Goal: Transaction & Acquisition: Purchase product/service

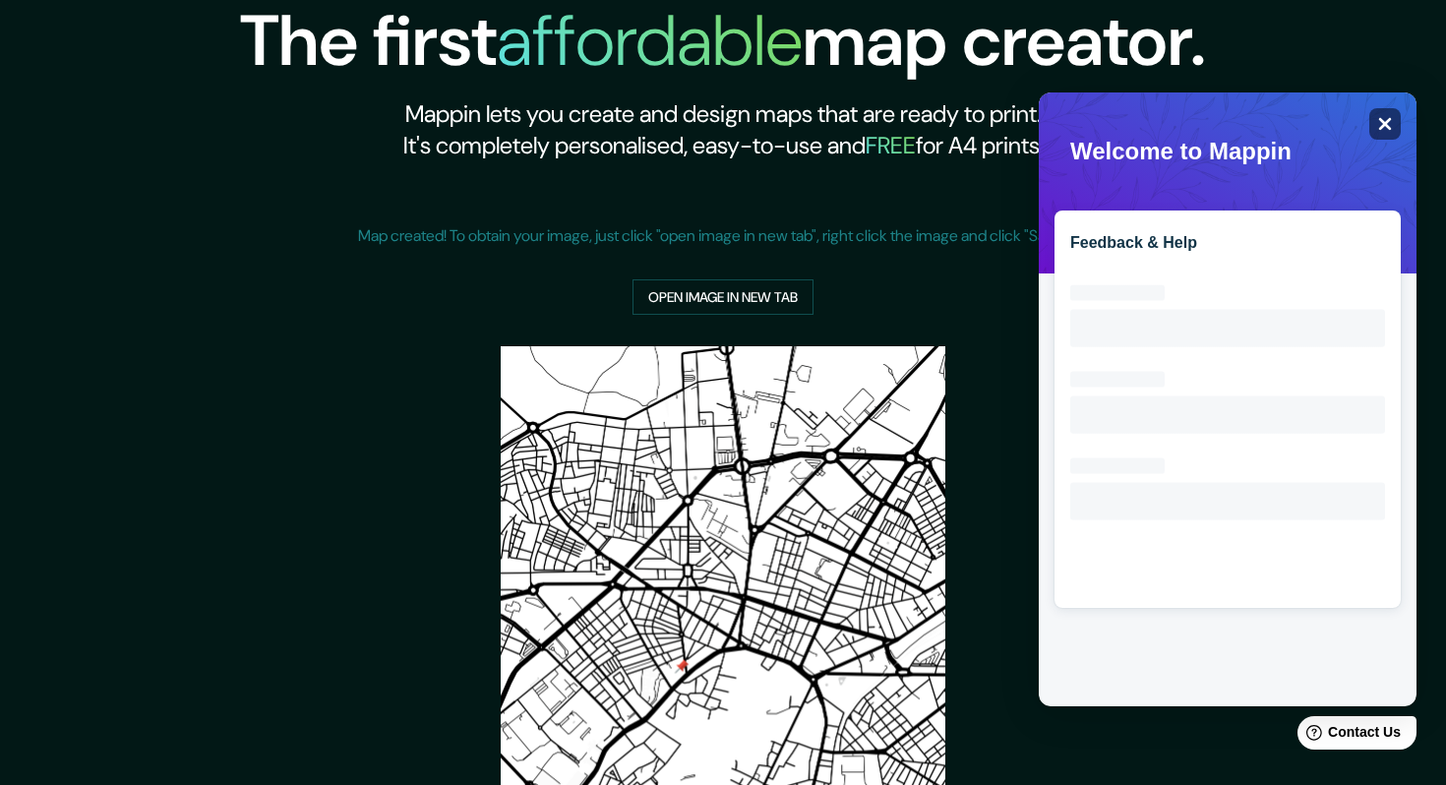
click at [1382, 123] on icon "Close" at bounding box center [1386, 124] width 13 height 13
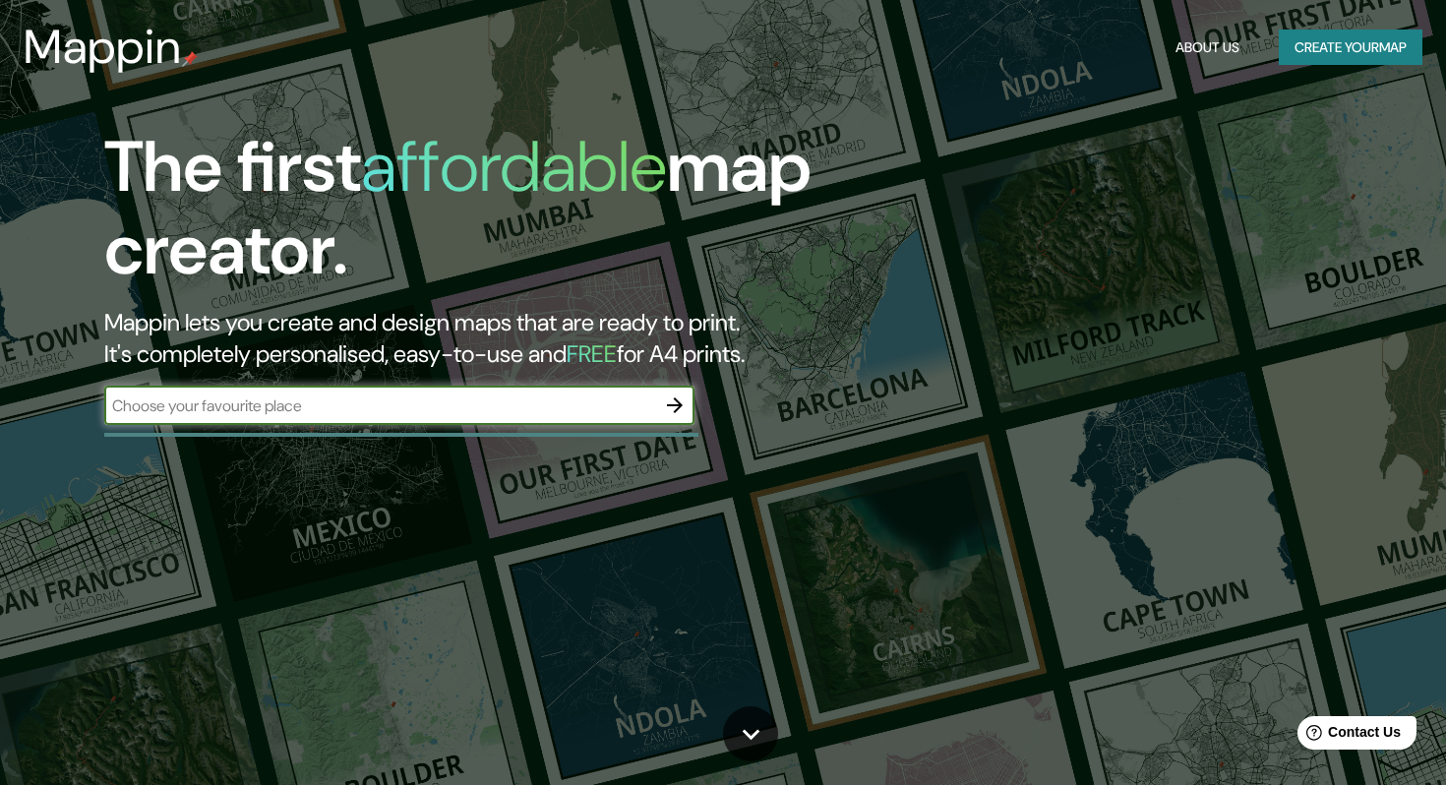
click at [264, 405] on input "text" at bounding box center [379, 406] width 551 height 23
type input "malaga"
click at [680, 414] on icon "button" at bounding box center [675, 406] width 24 height 24
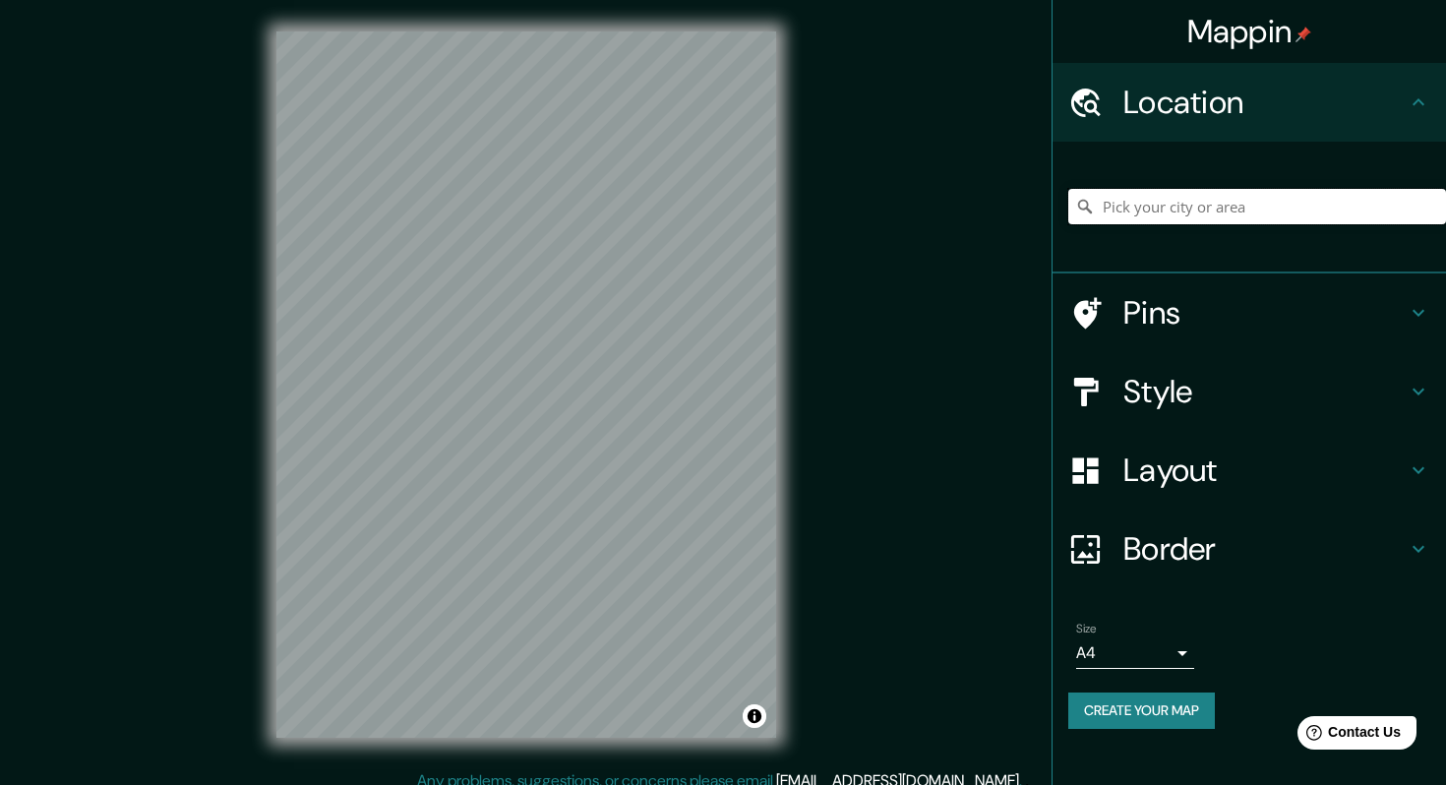
click at [1193, 206] on input "Pick your city or area" at bounding box center [1258, 206] width 378 height 35
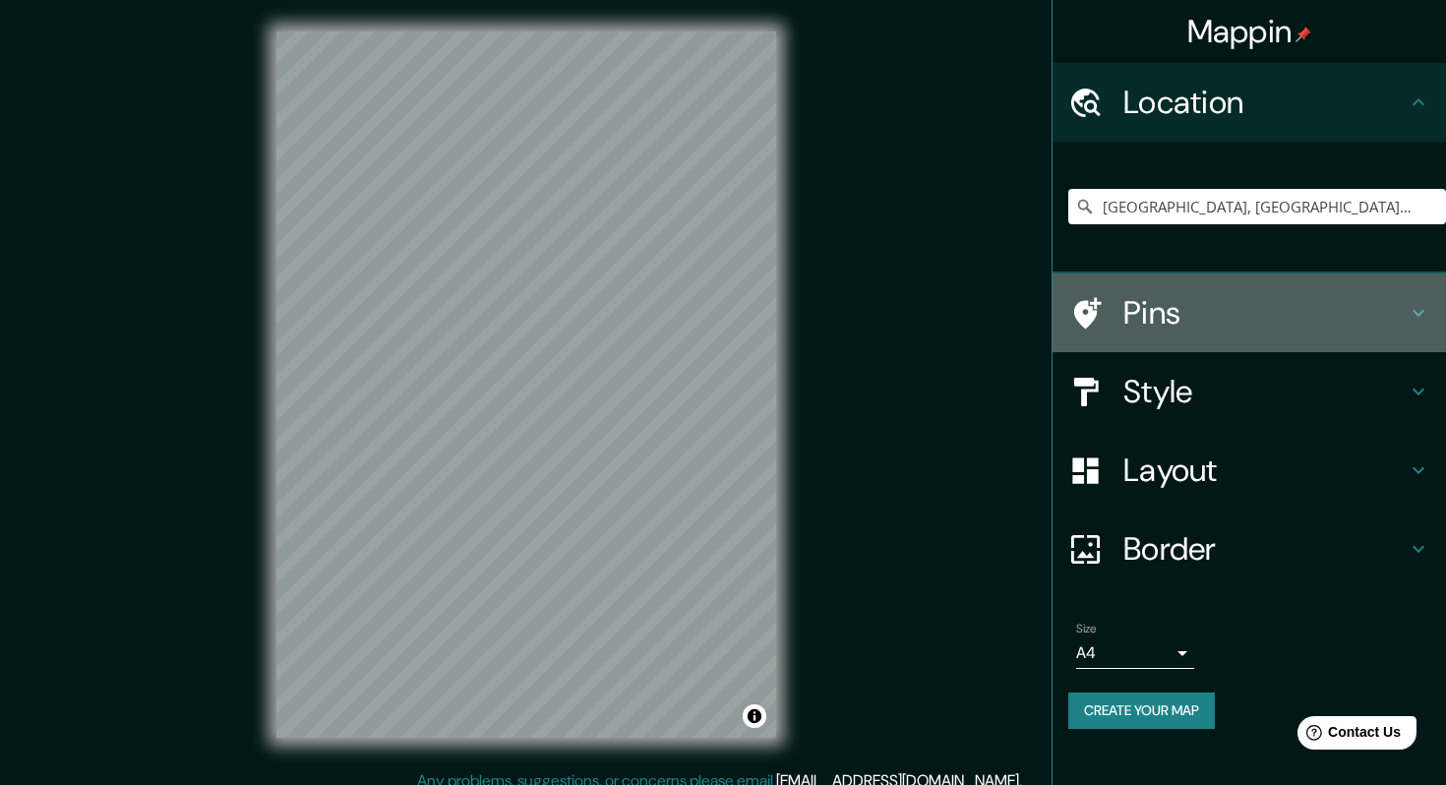
click at [1131, 308] on h4 "Pins" at bounding box center [1265, 312] width 283 height 39
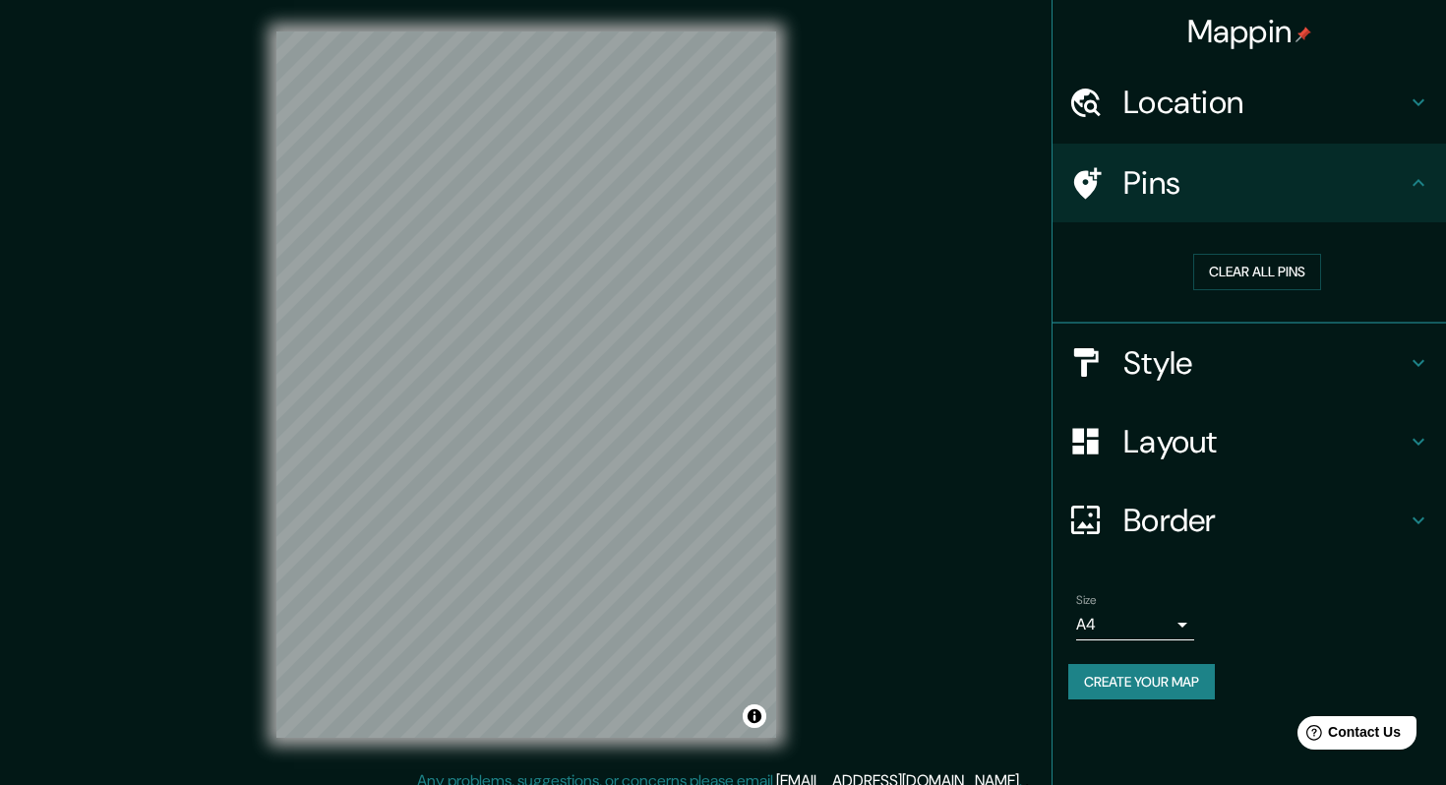
click at [1169, 101] on h4 "Location" at bounding box center [1265, 102] width 283 height 39
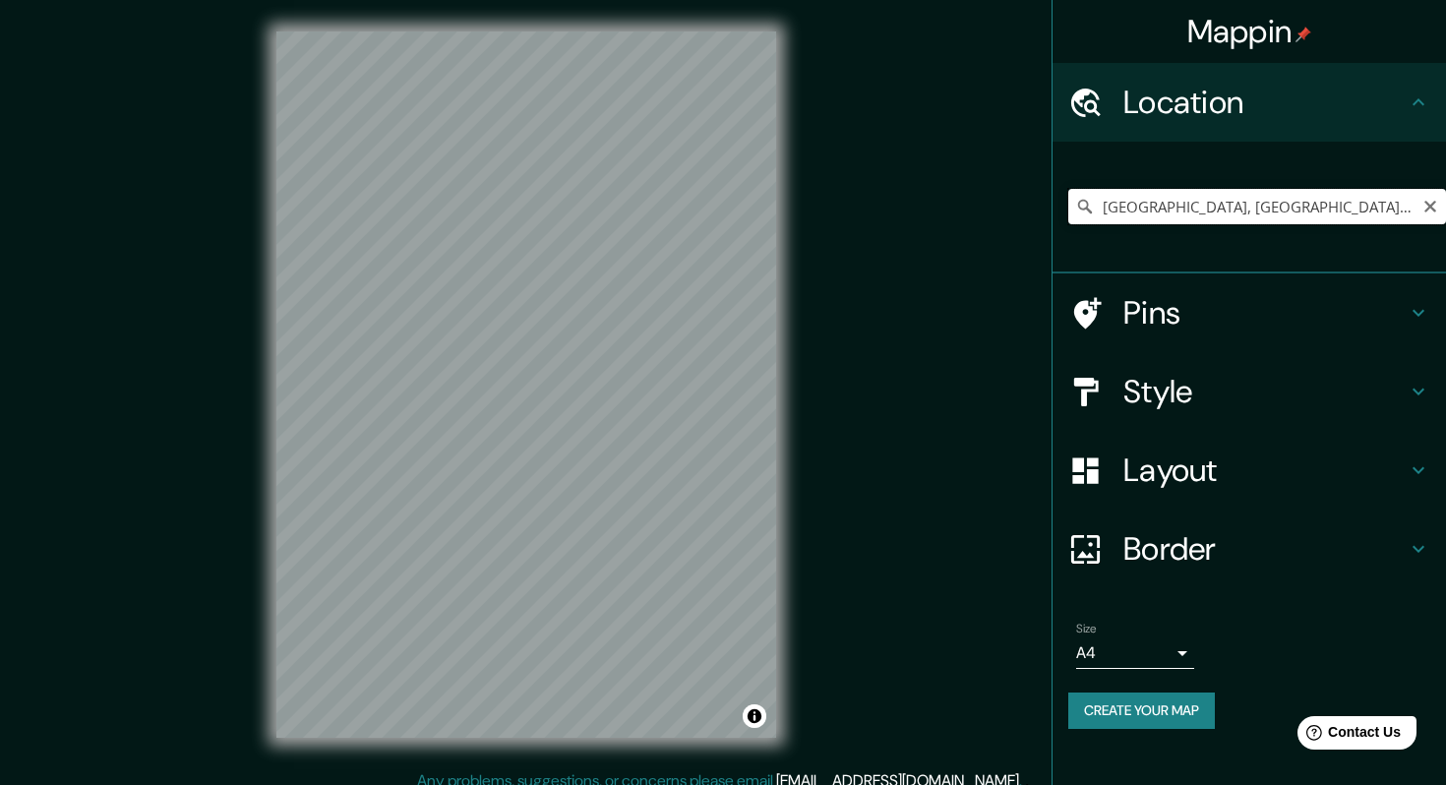
click at [1166, 210] on input "[GEOGRAPHIC_DATA], [GEOGRAPHIC_DATA], [GEOGRAPHIC_DATA]" at bounding box center [1258, 206] width 378 height 35
click at [1386, 215] on input "[GEOGRAPHIC_DATA], [GEOGRAPHIC_DATA], [GEOGRAPHIC_DATA]" at bounding box center [1258, 206] width 378 height 35
drag, startPoint x: 1379, startPoint y: 206, endPoint x: 966, endPoint y: 193, distance: 412.5
click at [966, 193] on div "Mappin Location [GEOGRAPHIC_DATA], [GEOGRAPHIC_DATA], [GEOGRAPHIC_DATA] Pins St…" at bounding box center [723, 400] width 1446 height 801
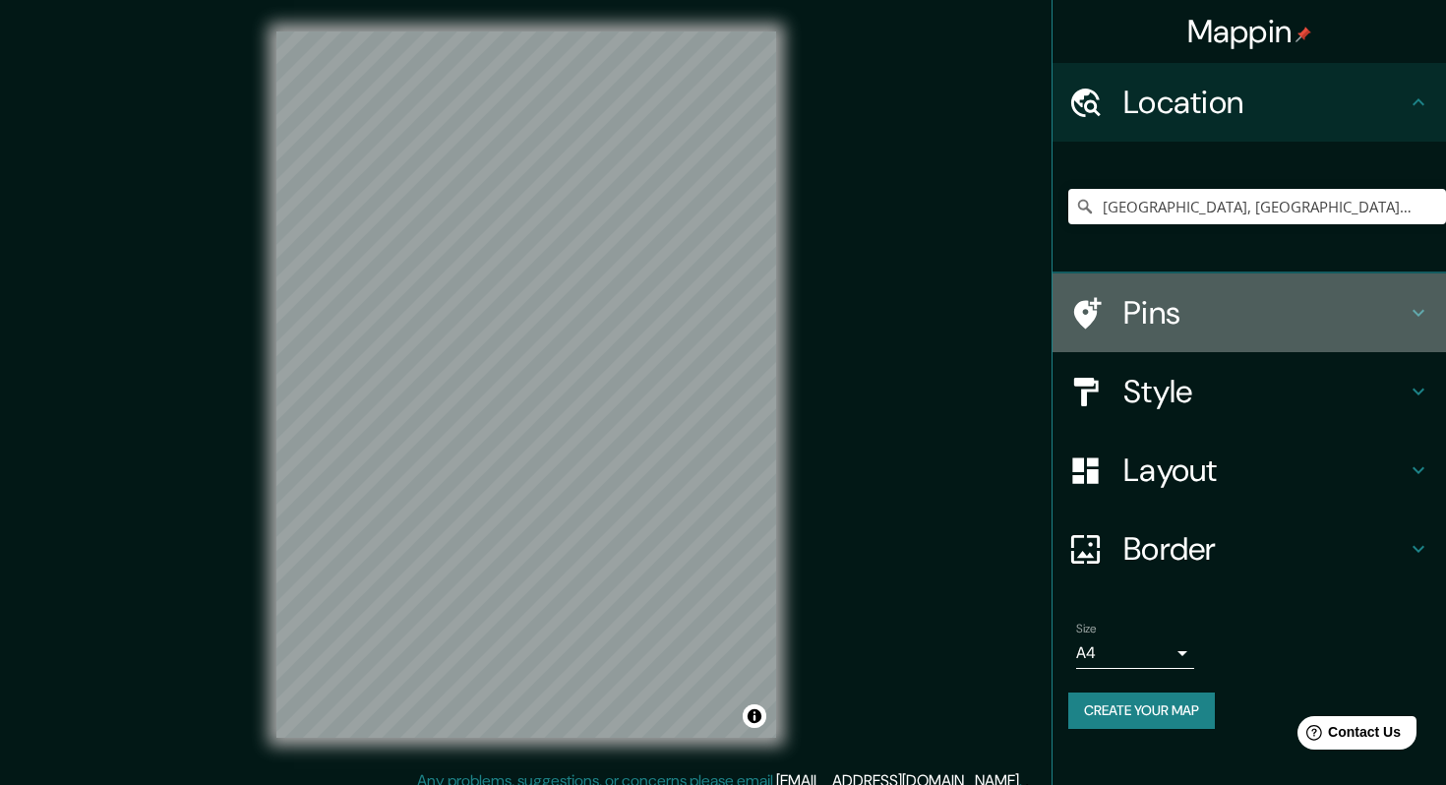
click at [1136, 310] on h4 "Pins" at bounding box center [1265, 312] width 283 height 39
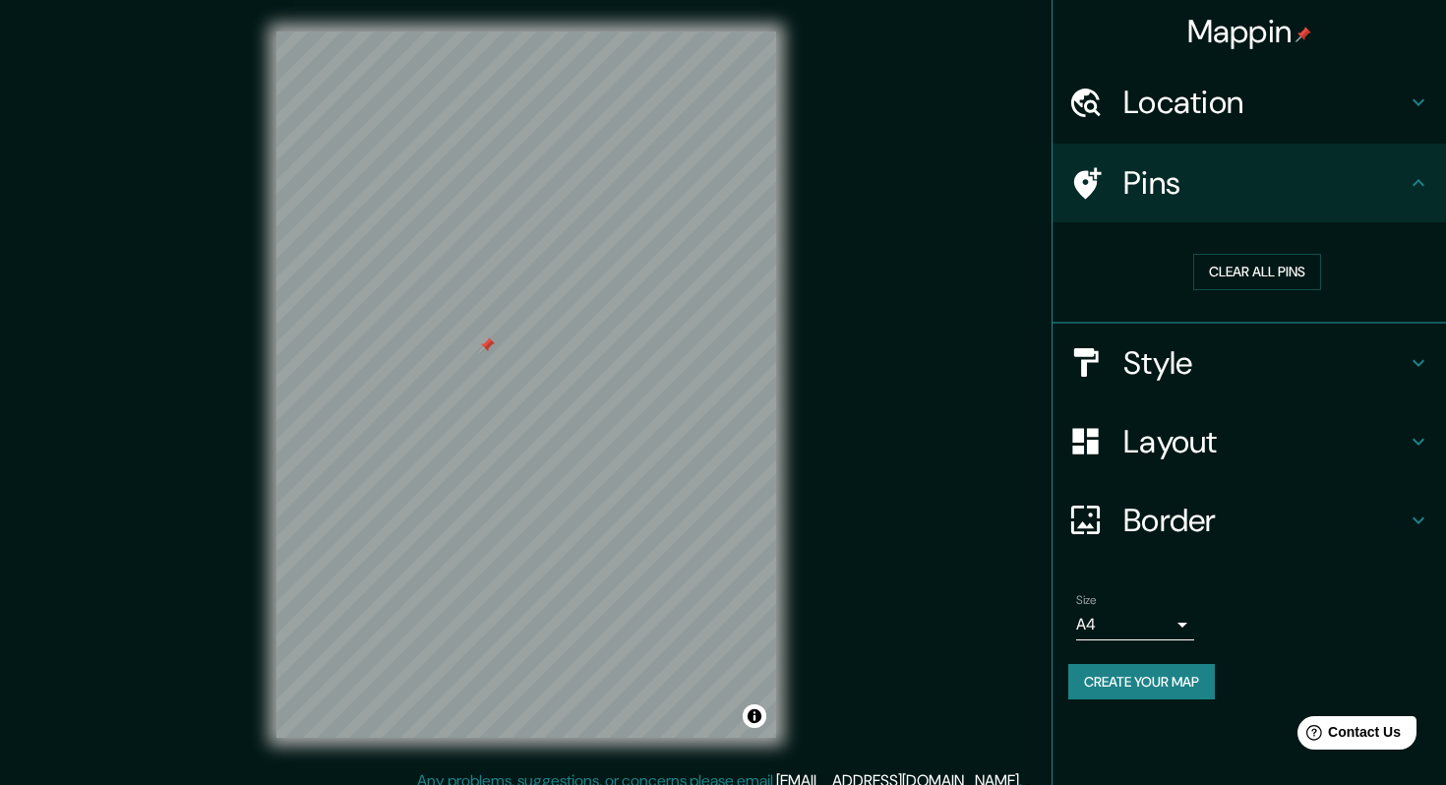
click at [1245, 100] on h4 "Location" at bounding box center [1265, 102] width 283 height 39
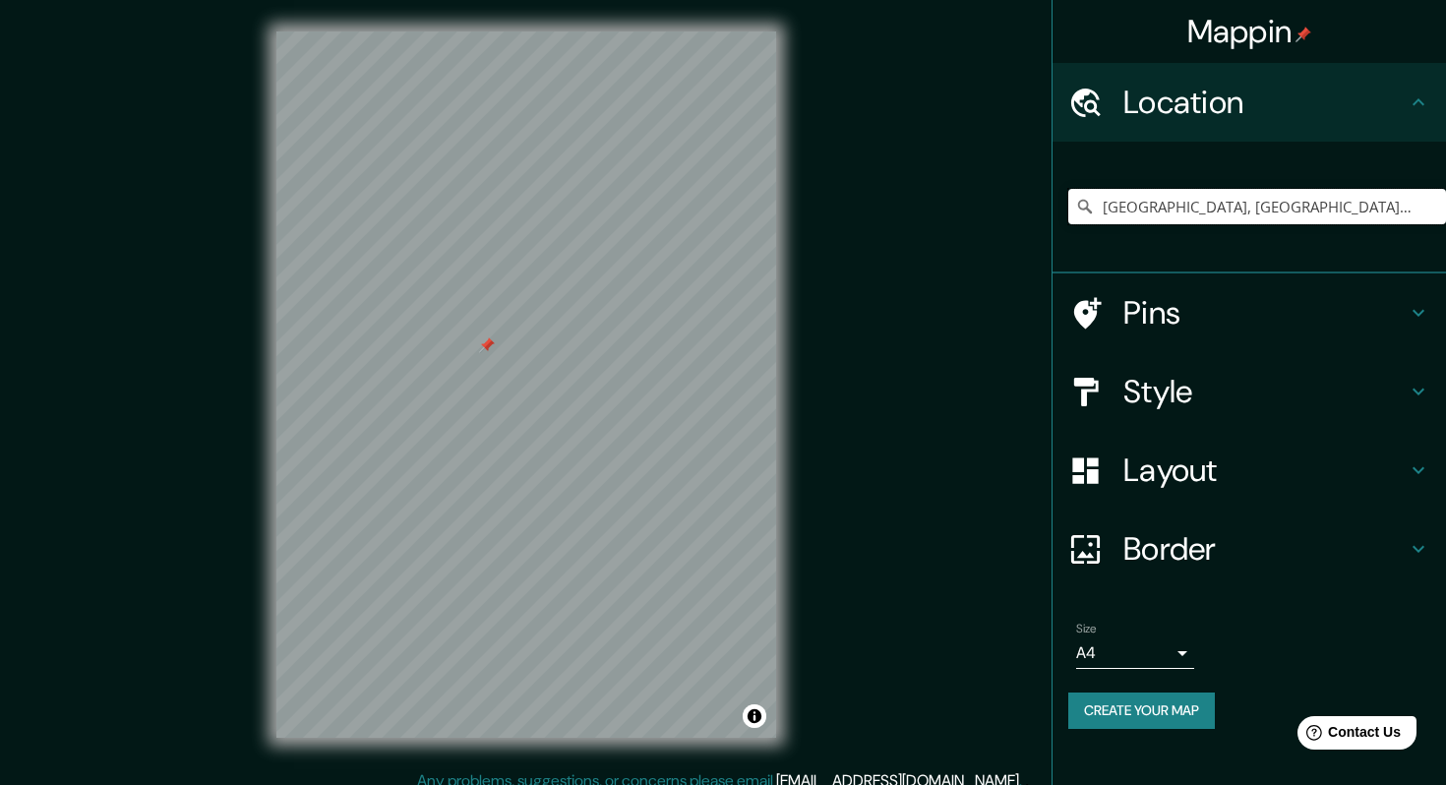
drag, startPoint x: 1371, startPoint y: 203, endPoint x: 949, endPoint y: 203, distance: 422.1
click at [949, 203] on div "Mappin Location [GEOGRAPHIC_DATA], [GEOGRAPHIC_DATA], [GEOGRAPHIC_DATA] Pins St…" at bounding box center [723, 400] width 1446 height 801
click at [1182, 205] on input "[GEOGRAPHIC_DATA]" at bounding box center [1258, 206] width 378 height 35
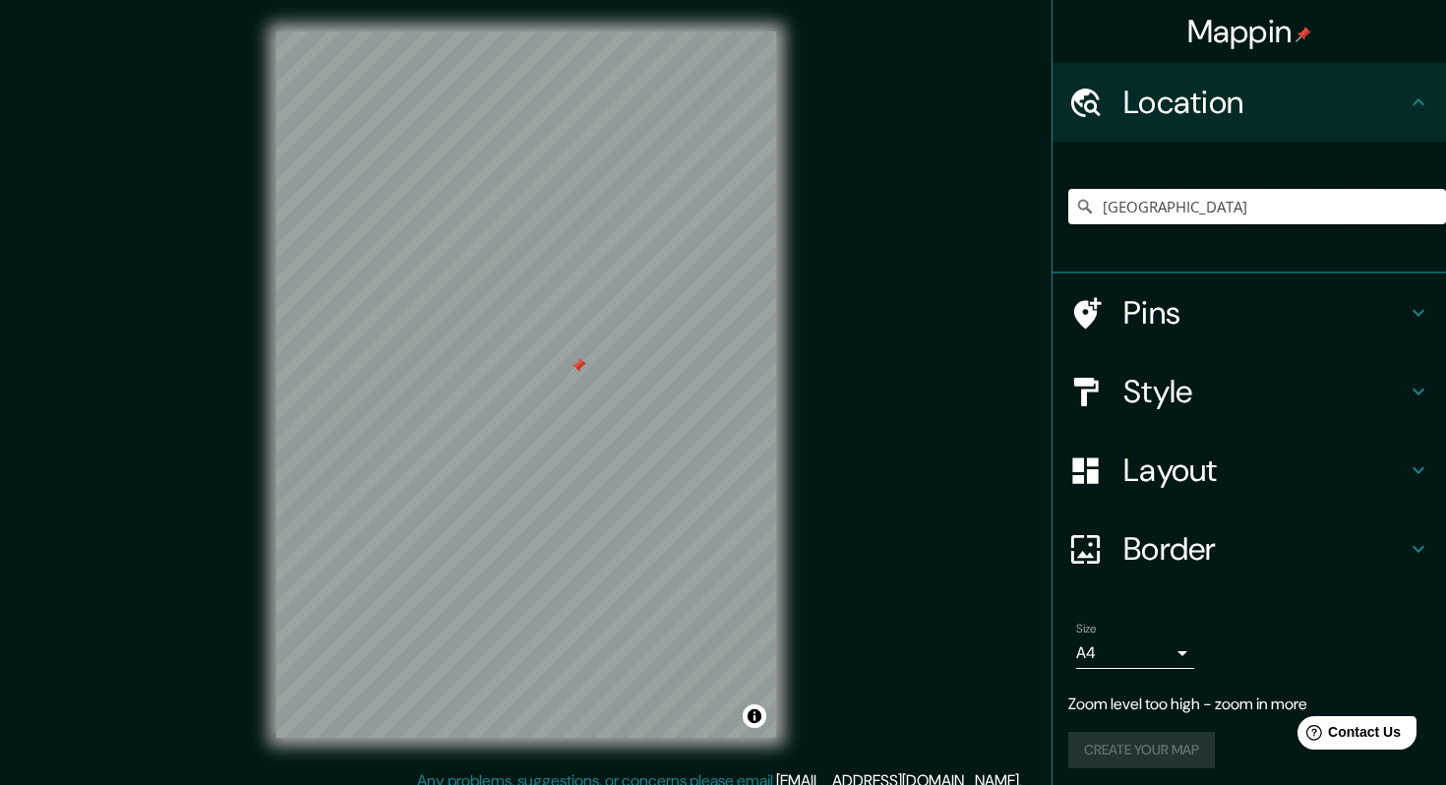
drag, startPoint x: 1182, startPoint y: 205, endPoint x: 1007, endPoint y: 205, distance: 175.1
click at [1007, 206] on div "Mappin Location [GEOGRAPHIC_DATA] [GEOGRAPHIC_DATA] [GEOGRAPHIC_DATA] [GEOGRAPH…" at bounding box center [723, 400] width 1446 height 801
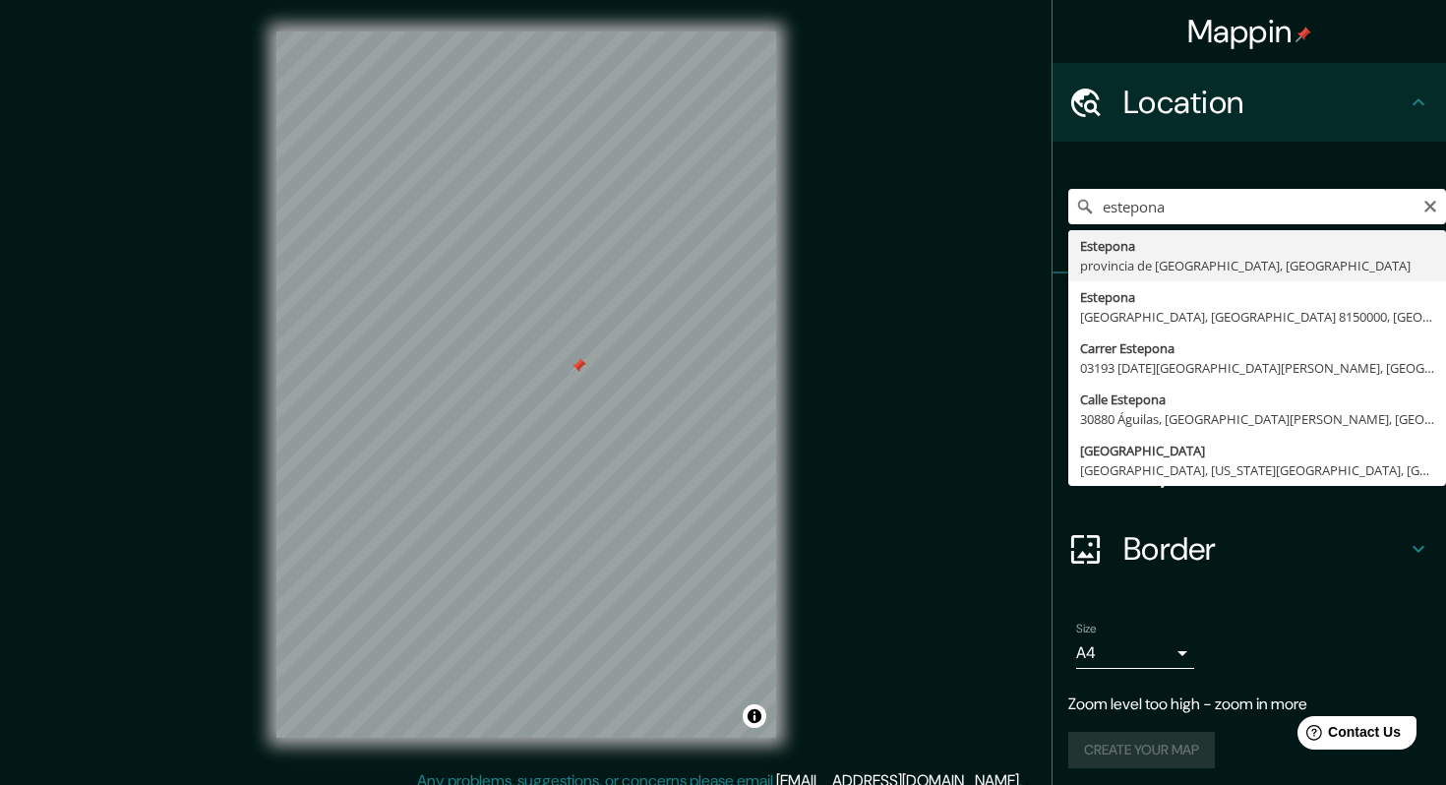
type input "[GEOGRAPHIC_DATA], [GEOGRAPHIC_DATA], [GEOGRAPHIC_DATA]"
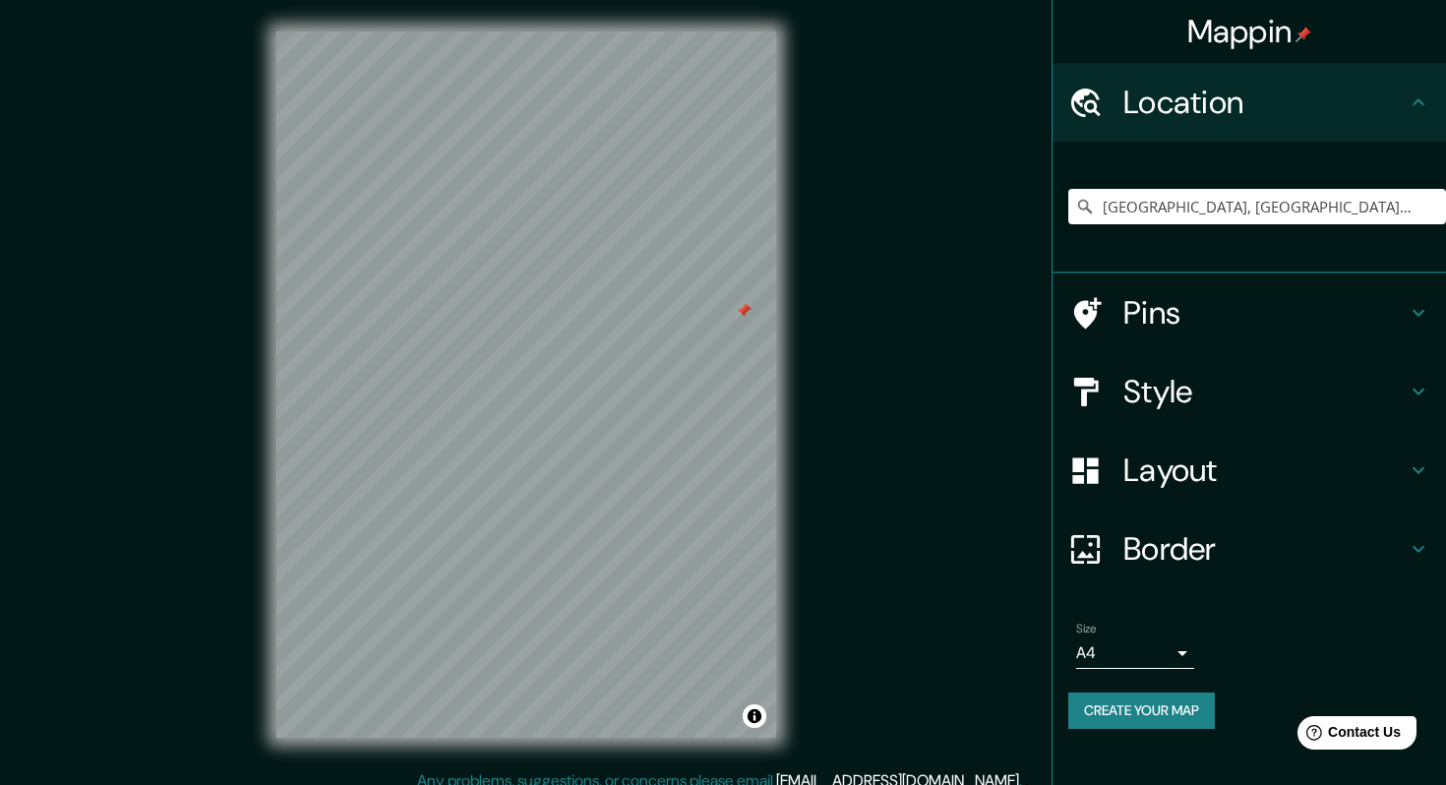
click at [1172, 551] on h4 "Border" at bounding box center [1265, 548] width 283 height 39
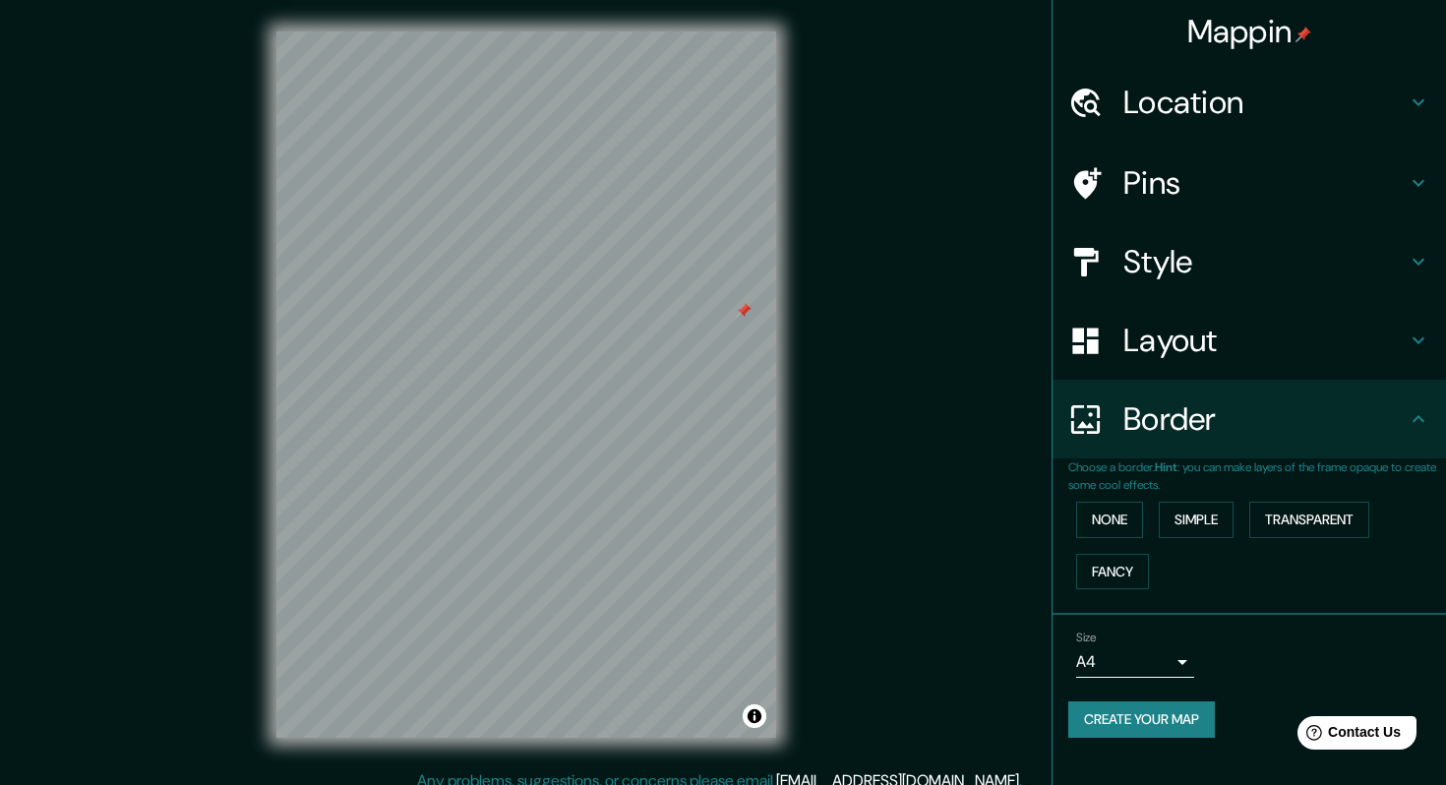
click at [1182, 667] on body "Mappin Location [GEOGRAPHIC_DATA], [GEOGRAPHIC_DATA], [GEOGRAPHIC_DATA] Pins St…" at bounding box center [723, 392] width 1446 height 785
click at [1154, 700] on li "A3" at bounding box center [1135, 708] width 118 height 35
type input "a4"
click at [1169, 723] on button "Create your map" at bounding box center [1142, 720] width 147 height 36
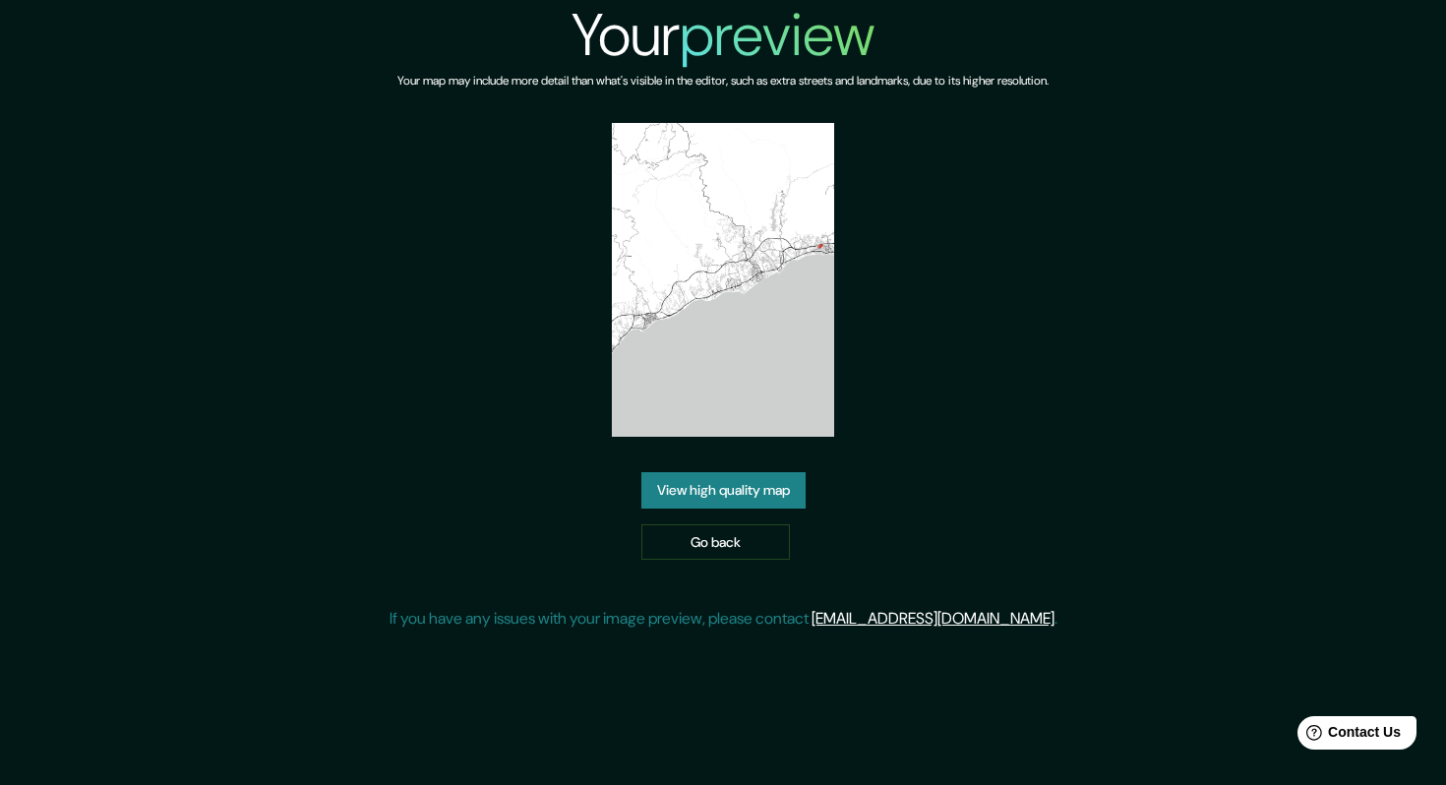
click at [752, 294] on img at bounding box center [723, 280] width 222 height 314
click at [700, 496] on link "View high quality map" at bounding box center [724, 490] width 164 height 36
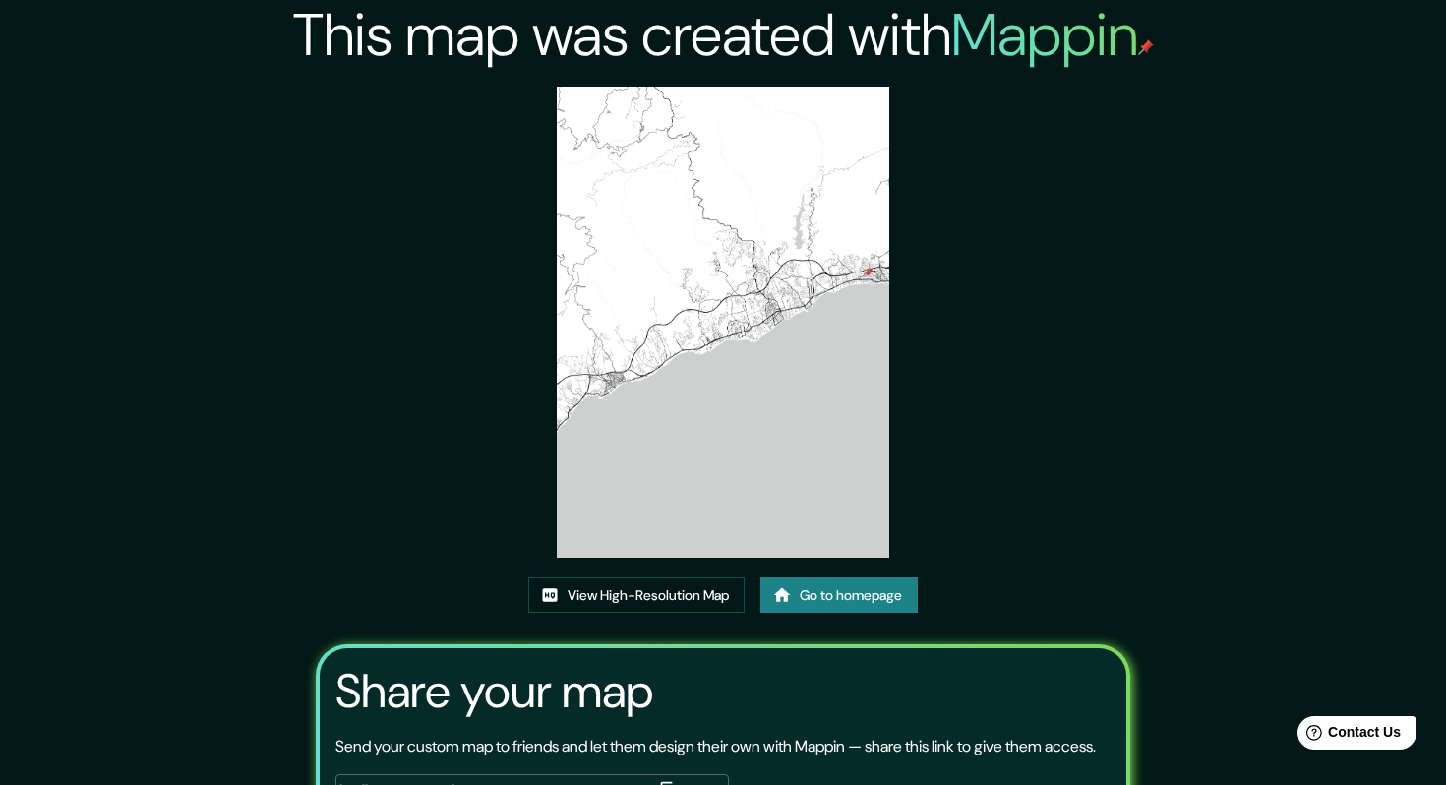
click at [718, 244] on img at bounding box center [724, 322] width 334 height 471
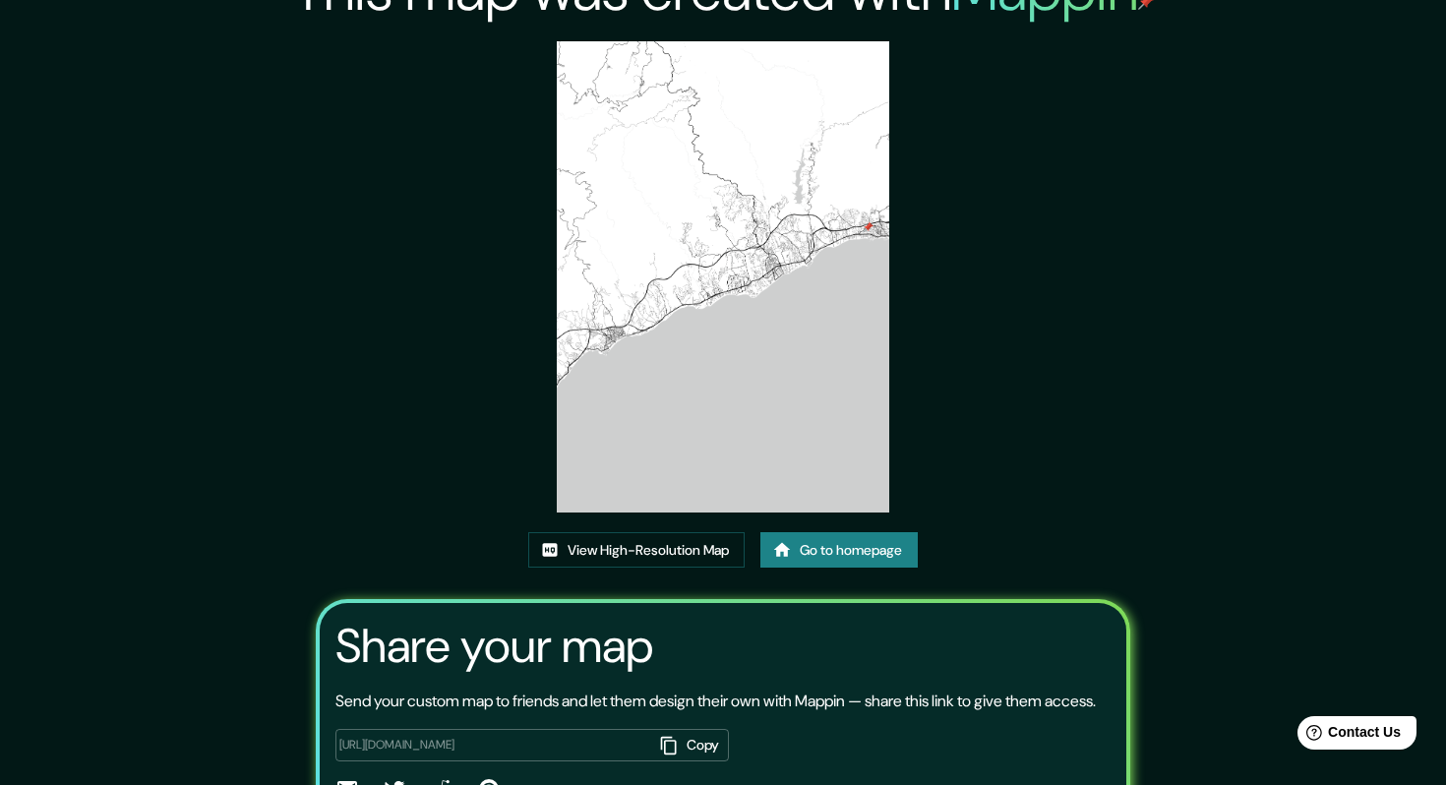
scroll to position [48, 0]
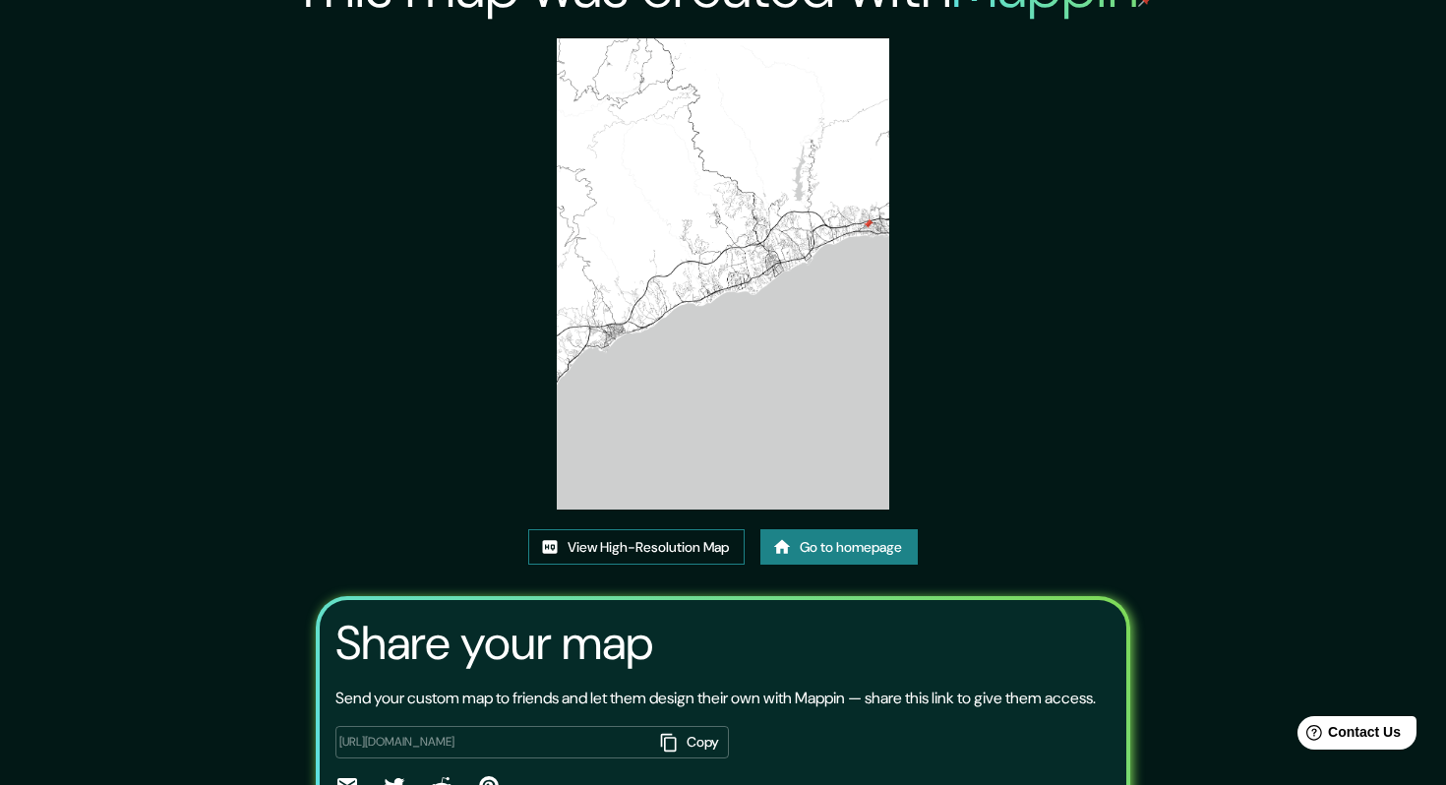
click at [638, 541] on link "View High-Resolution Map" at bounding box center [636, 547] width 216 height 36
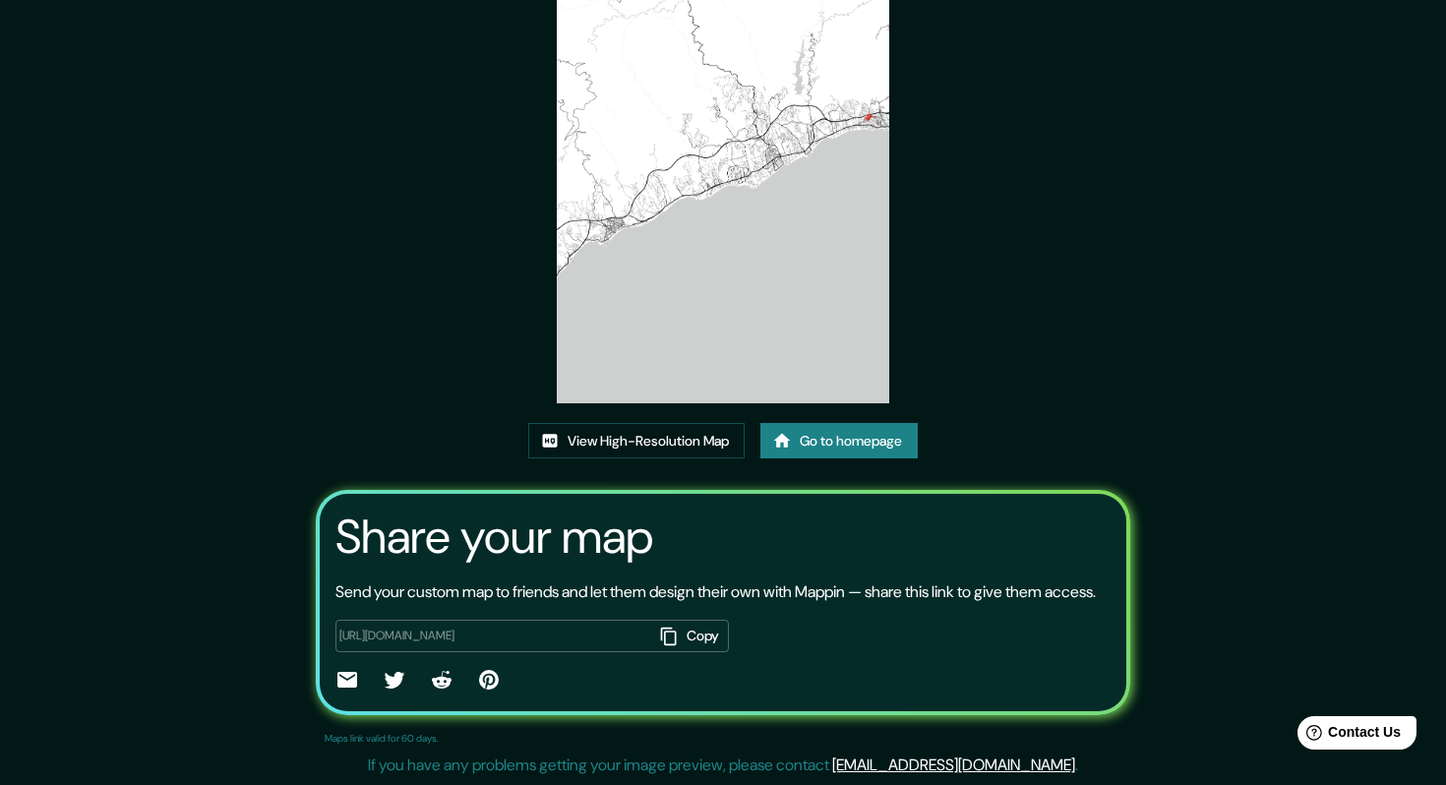
scroll to position [0, 0]
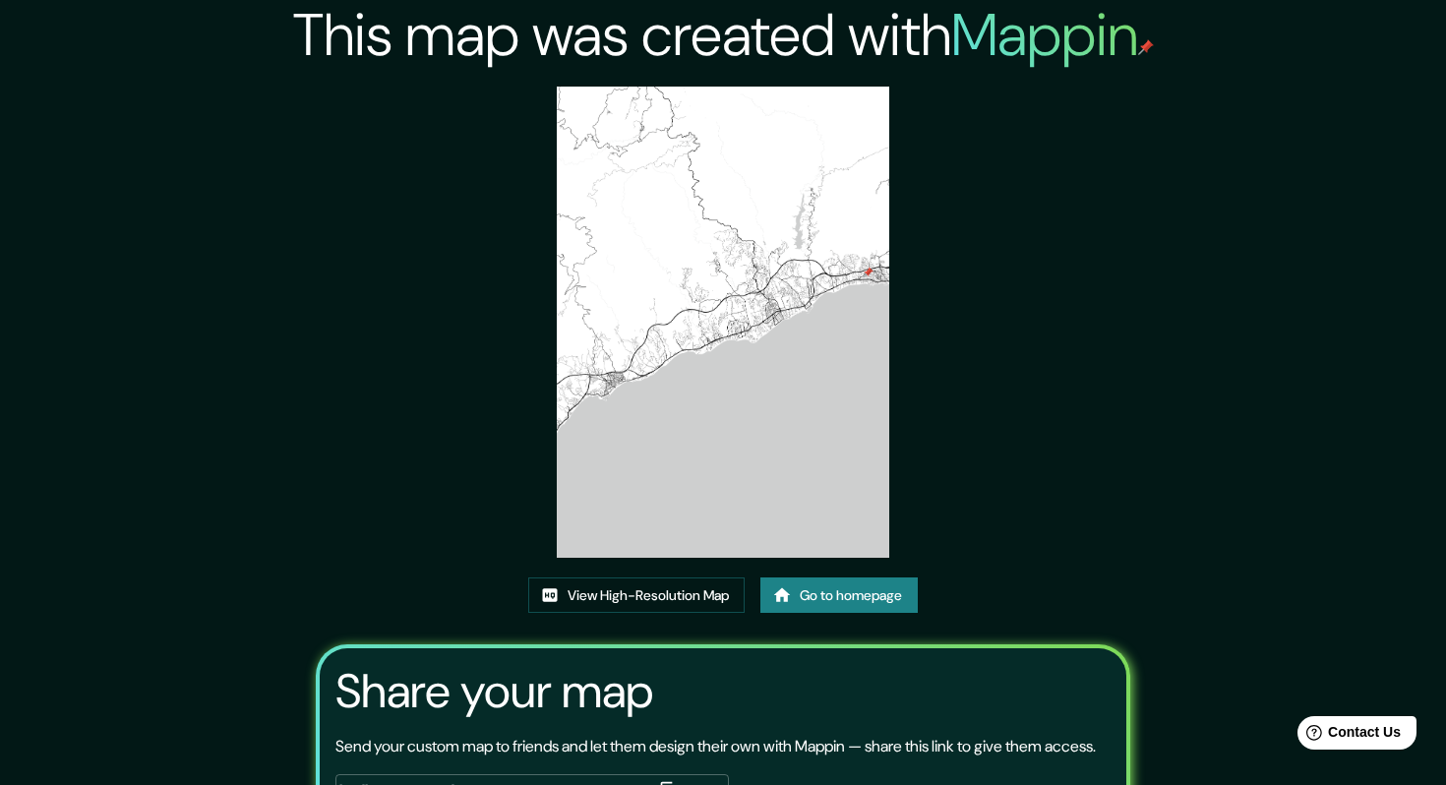
click at [828, 610] on link "Go to homepage" at bounding box center [839, 596] width 157 height 36
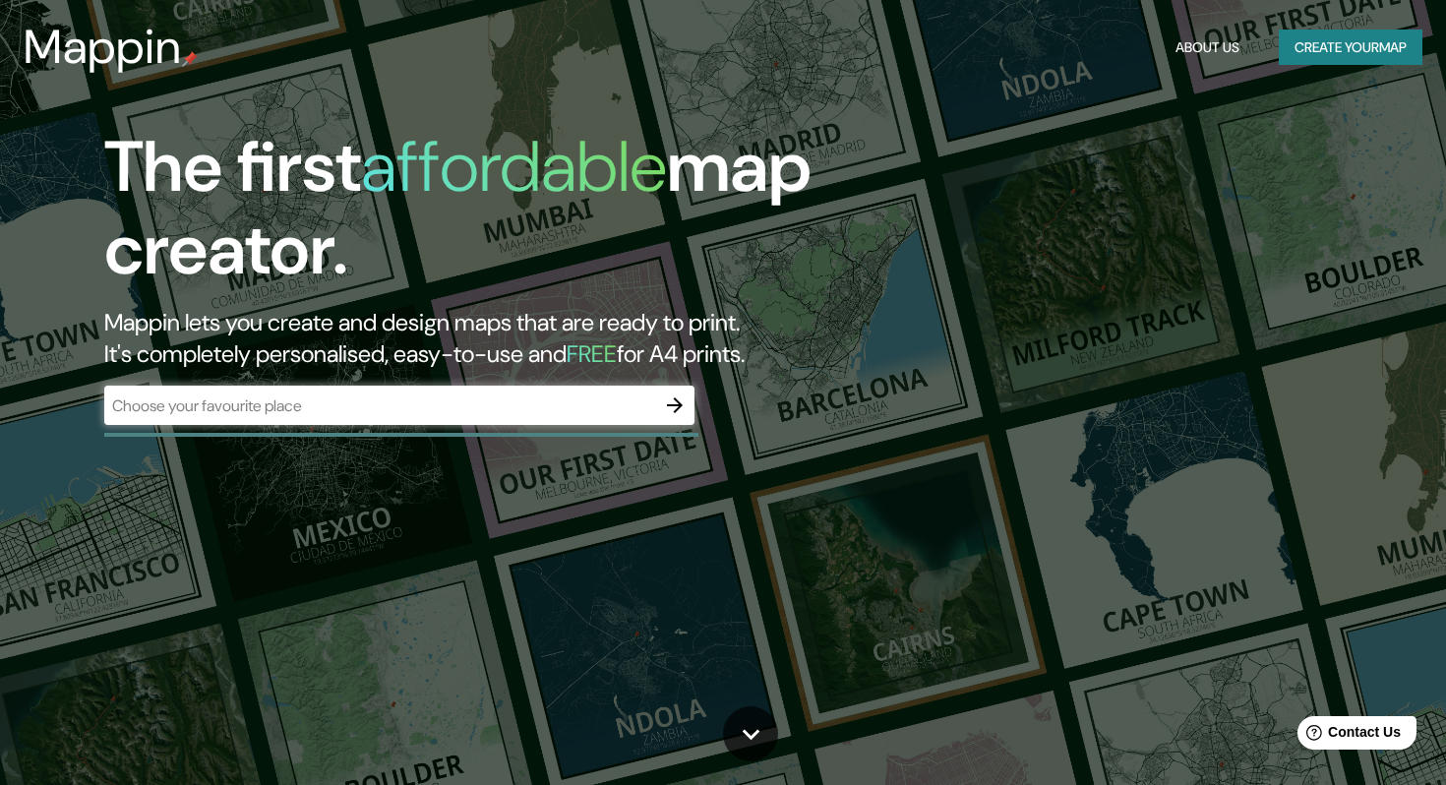
click at [465, 417] on div "​" at bounding box center [399, 405] width 590 height 39
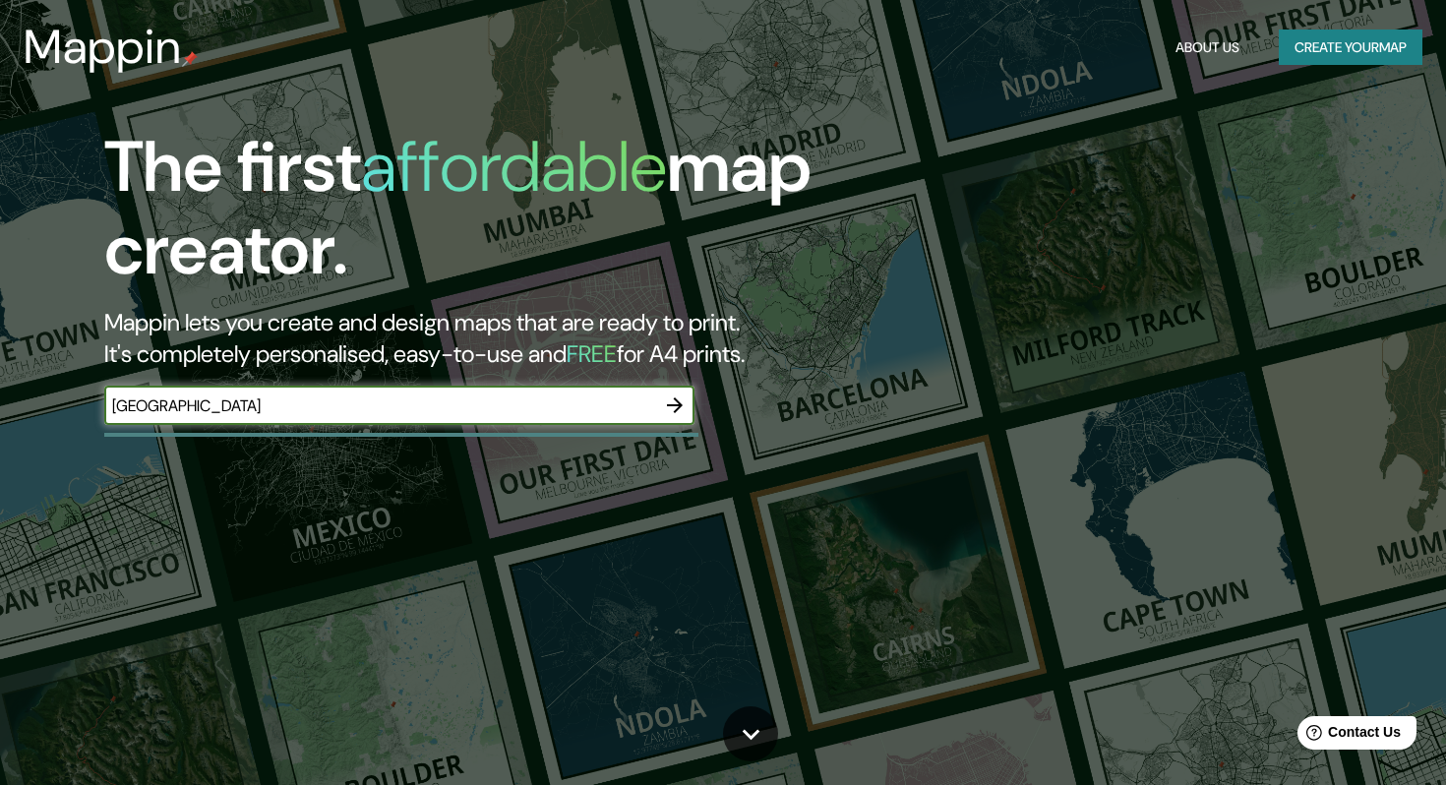
type input "málaga"
click at [671, 404] on icon "button" at bounding box center [675, 406] width 16 height 16
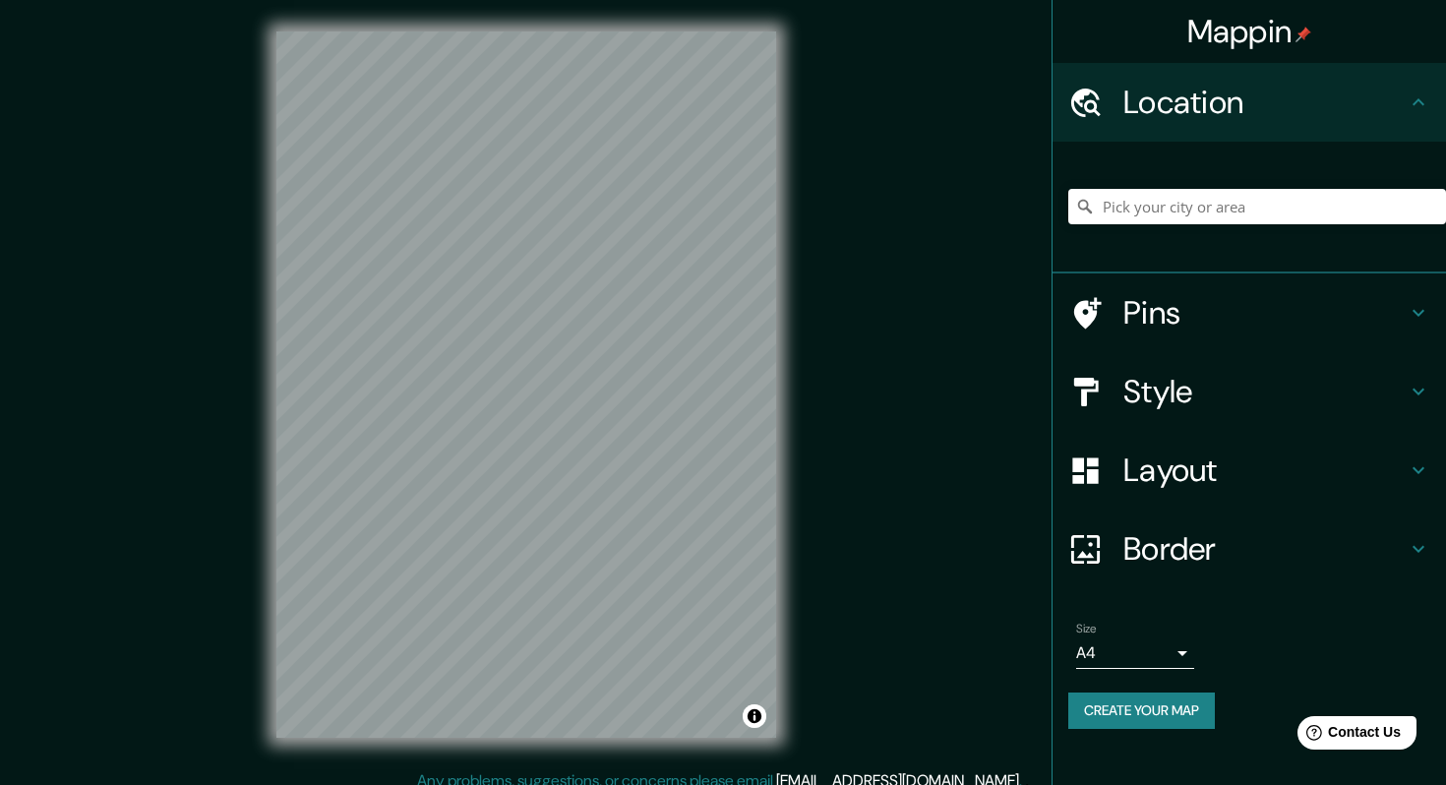
click at [1308, 386] on h4 "Style" at bounding box center [1265, 391] width 283 height 39
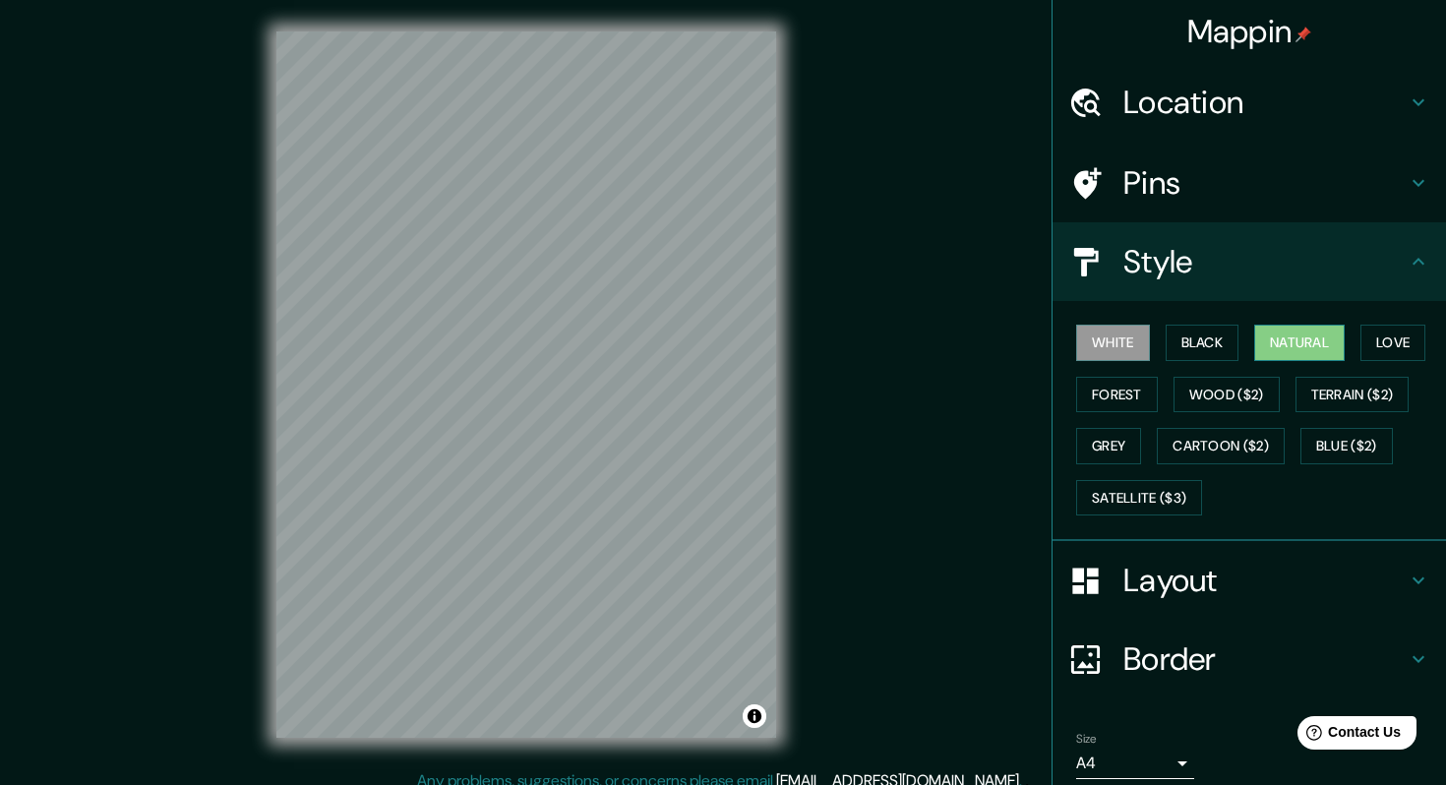
click at [1310, 345] on button "Natural" at bounding box center [1300, 343] width 91 height 36
click at [1338, 430] on button "Blue ($2)" at bounding box center [1347, 446] width 92 height 36
click at [1300, 349] on button "Natural" at bounding box center [1300, 343] width 91 height 36
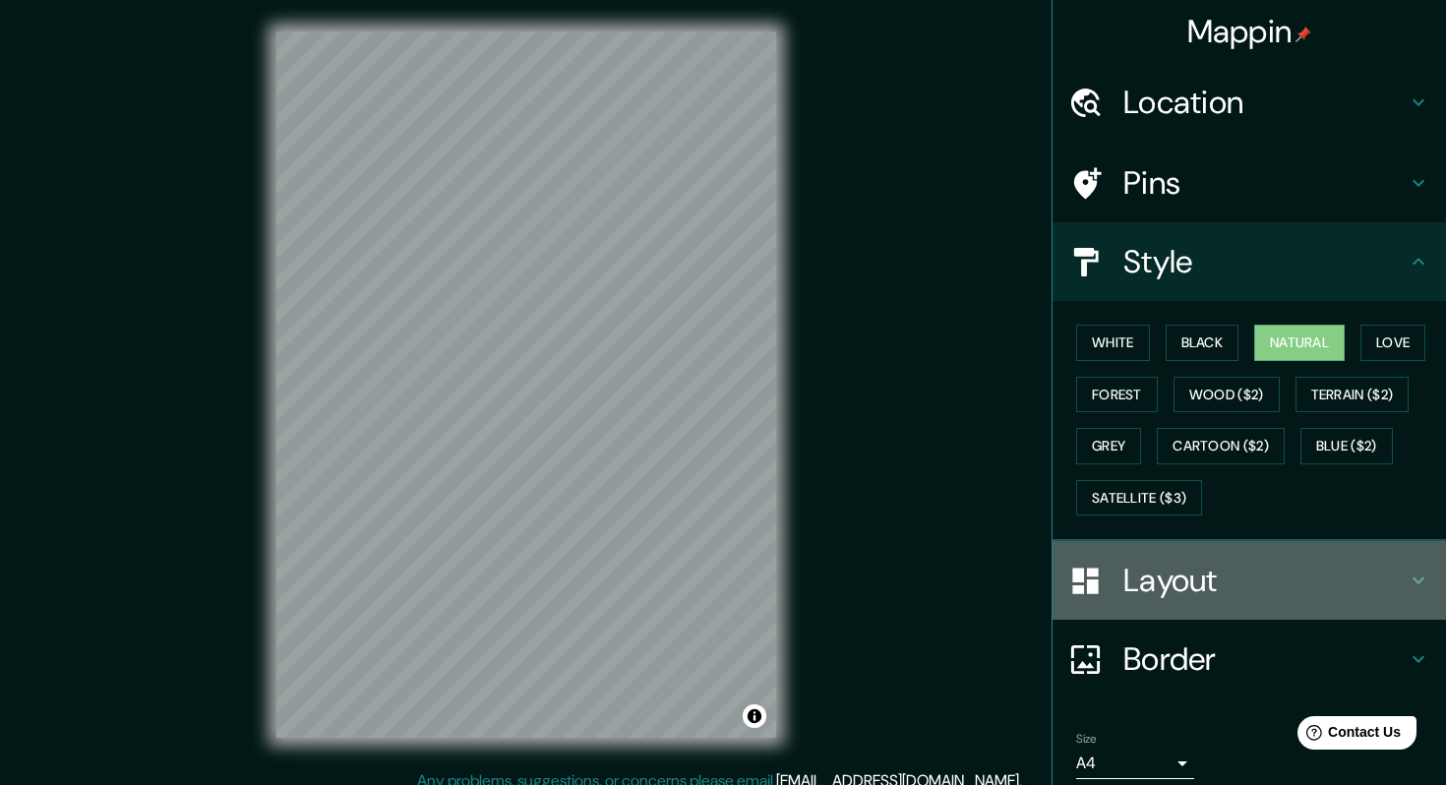
click at [1413, 582] on icon at bounding box center [1419, 581] width 24 height 24
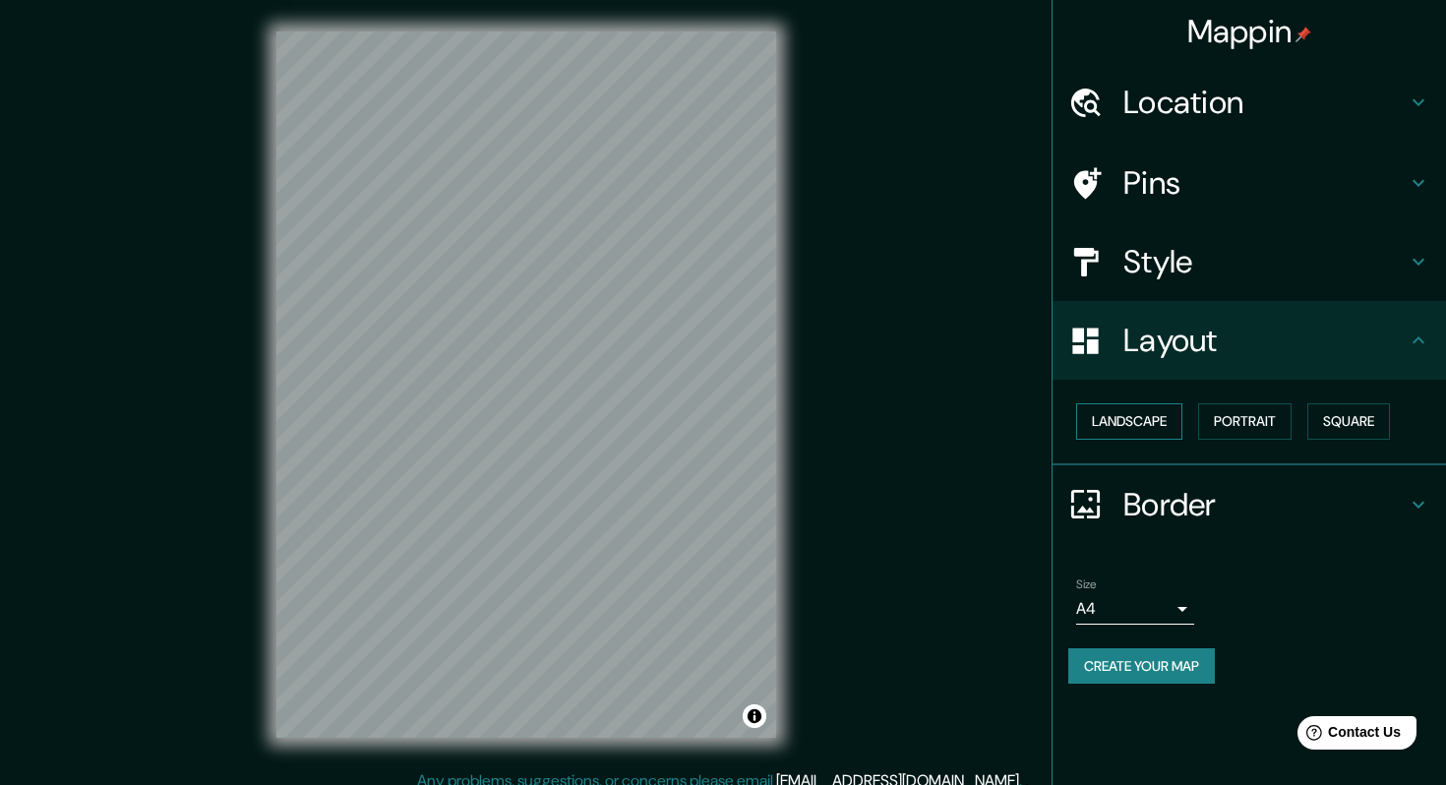
click at [1142, 424] on button "Landscape" at bounding box center [1129, 421] width 106 height 36
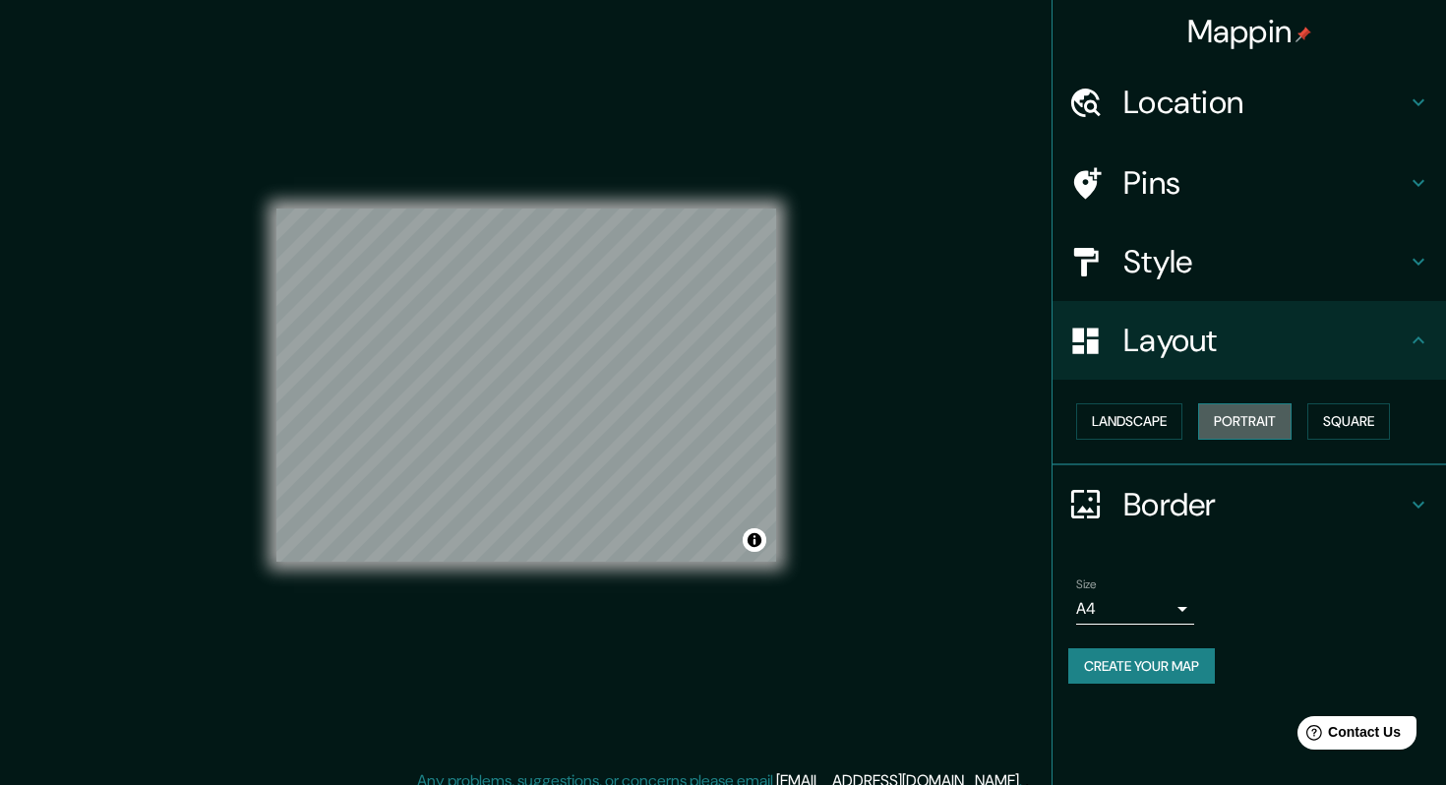
click at [1252, 422] on button "Portrait" at bounding box center [1244, 421] width 93 height 36
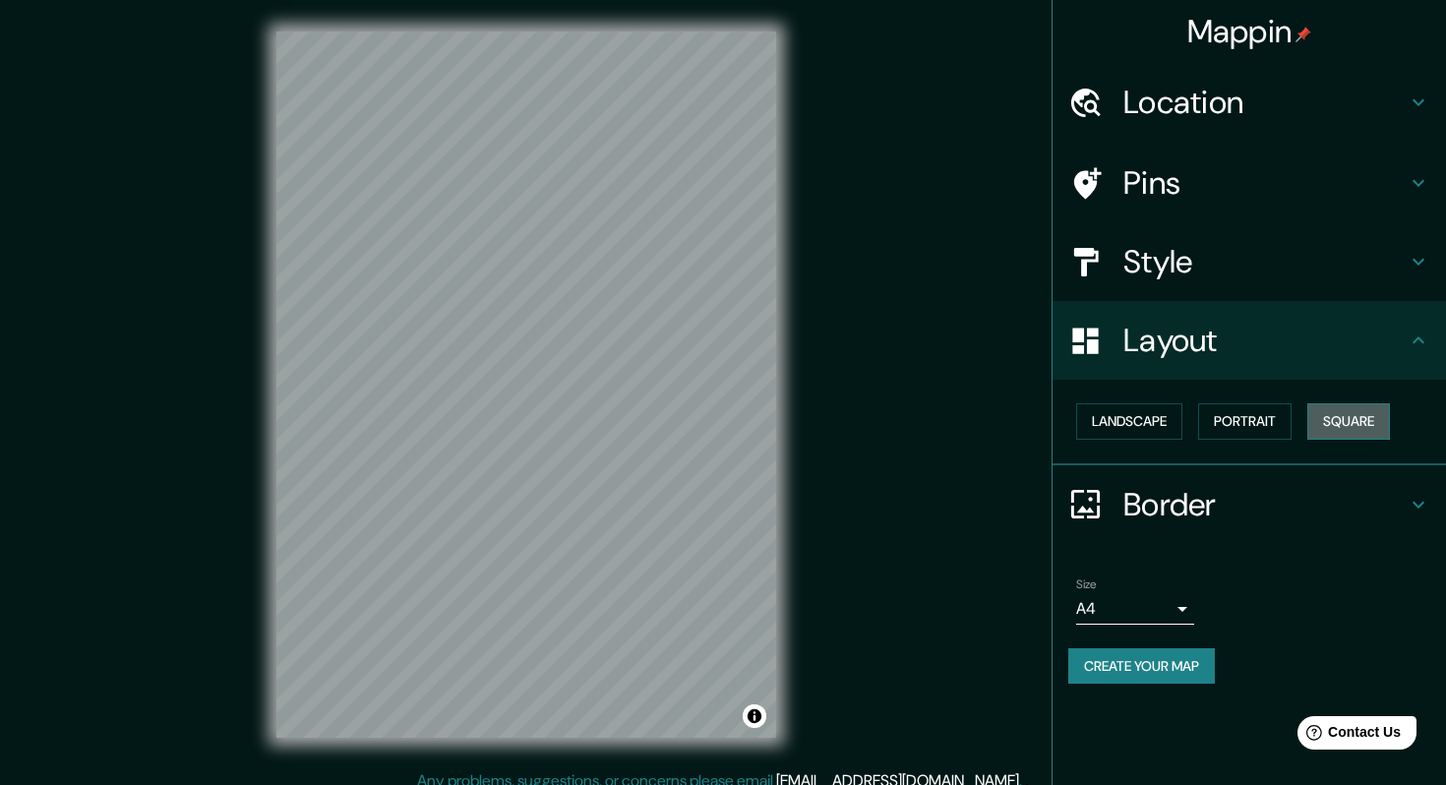
click at [1362, 424] on button "Square" at bounding box center [1349, 421] width 83 height 36
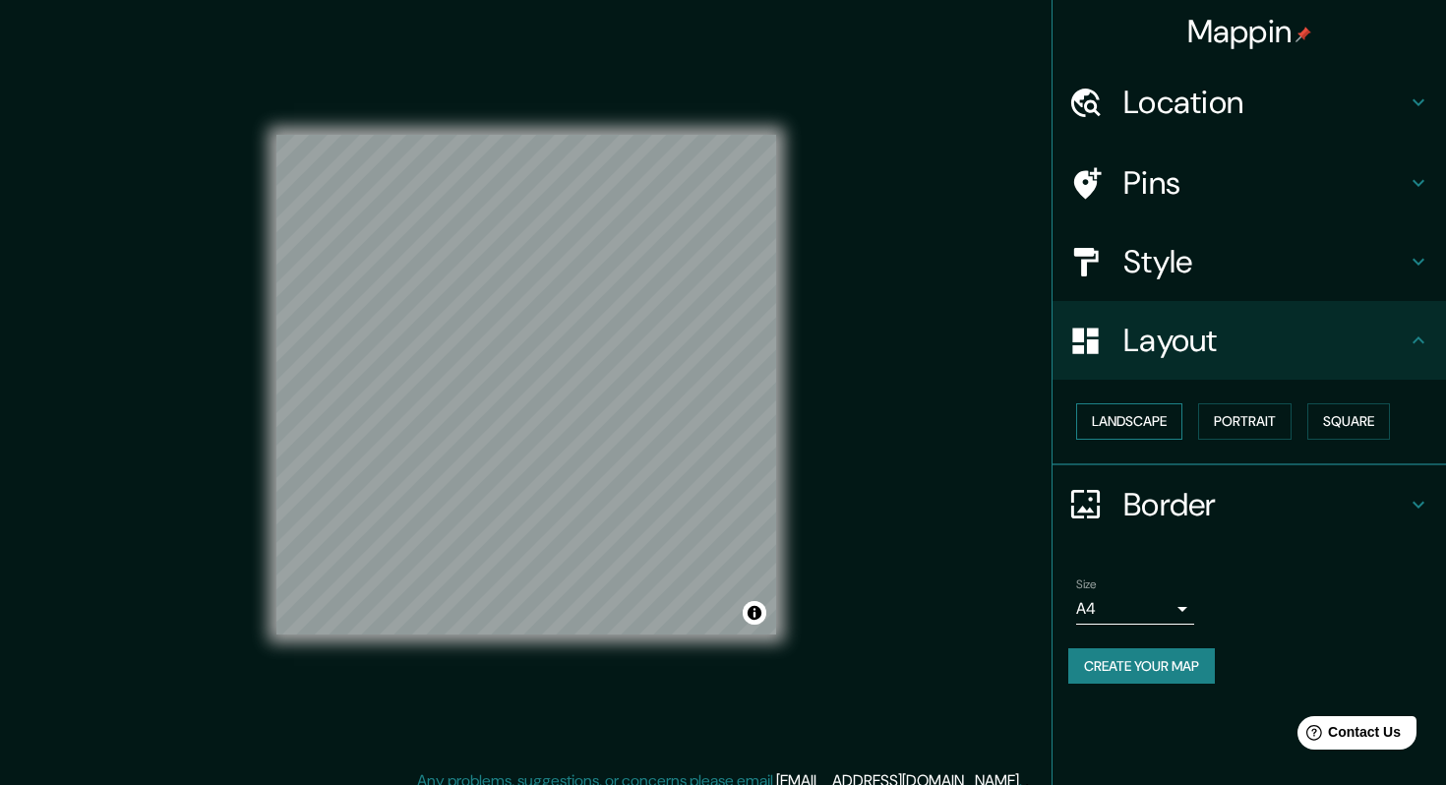
click at [1138, 416] on button "Landscape" at bounding box center [1129, 421] width 106 height 36
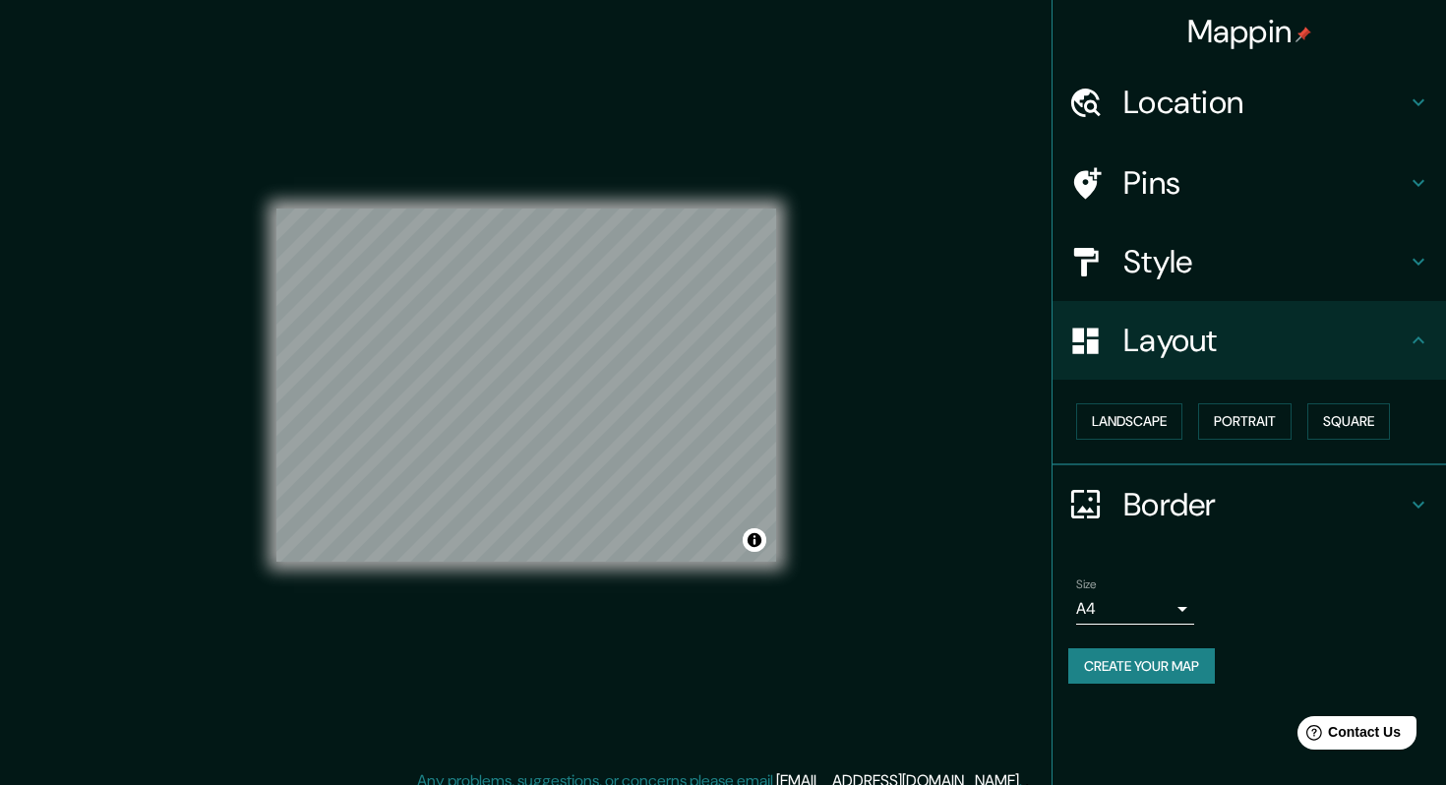
click at [1231, 263] on h4 "Style" at bounding box center [1265, 261] width 283 height 39
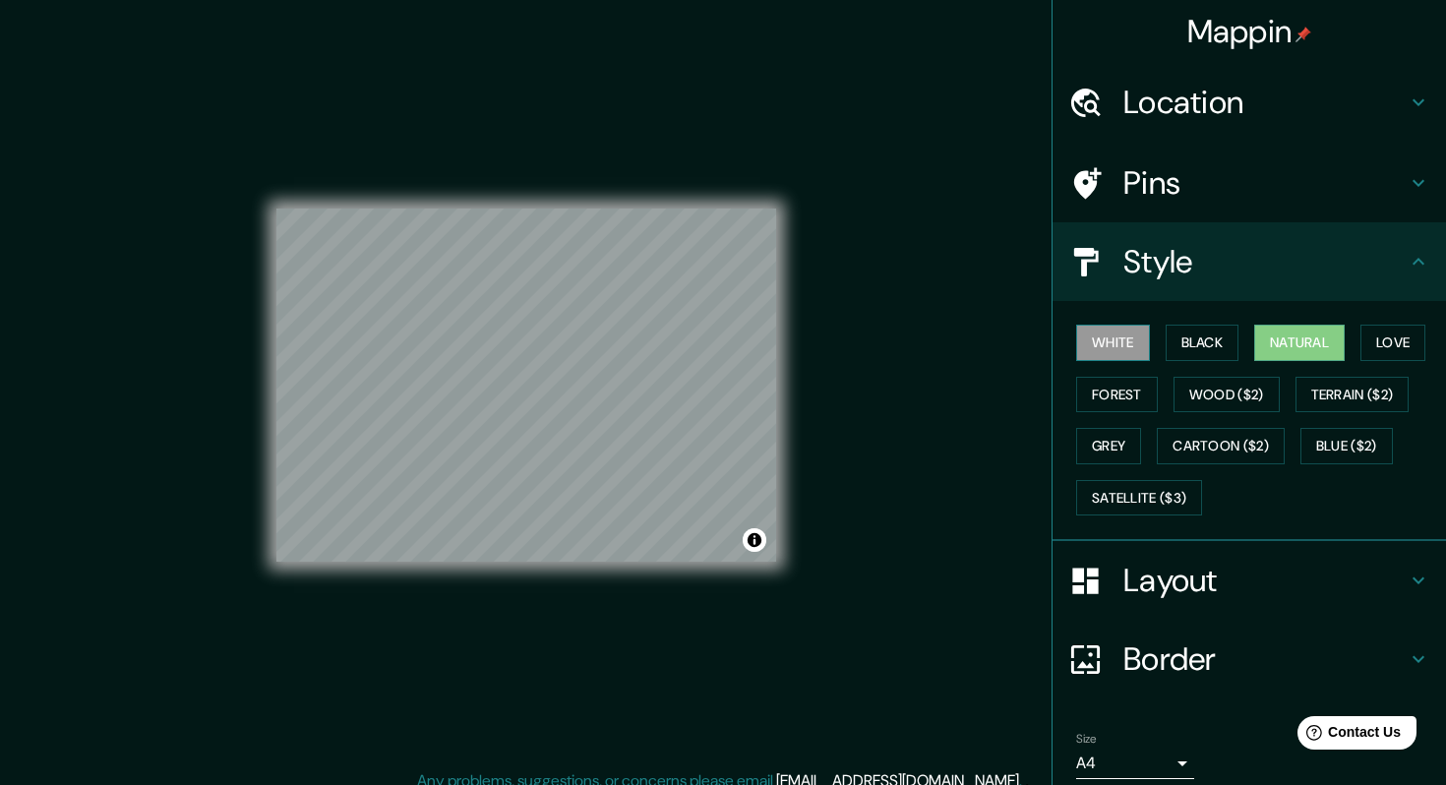
click at [1116, 326] on button "White" at bounding box center [1113, 343] width 74 height 36
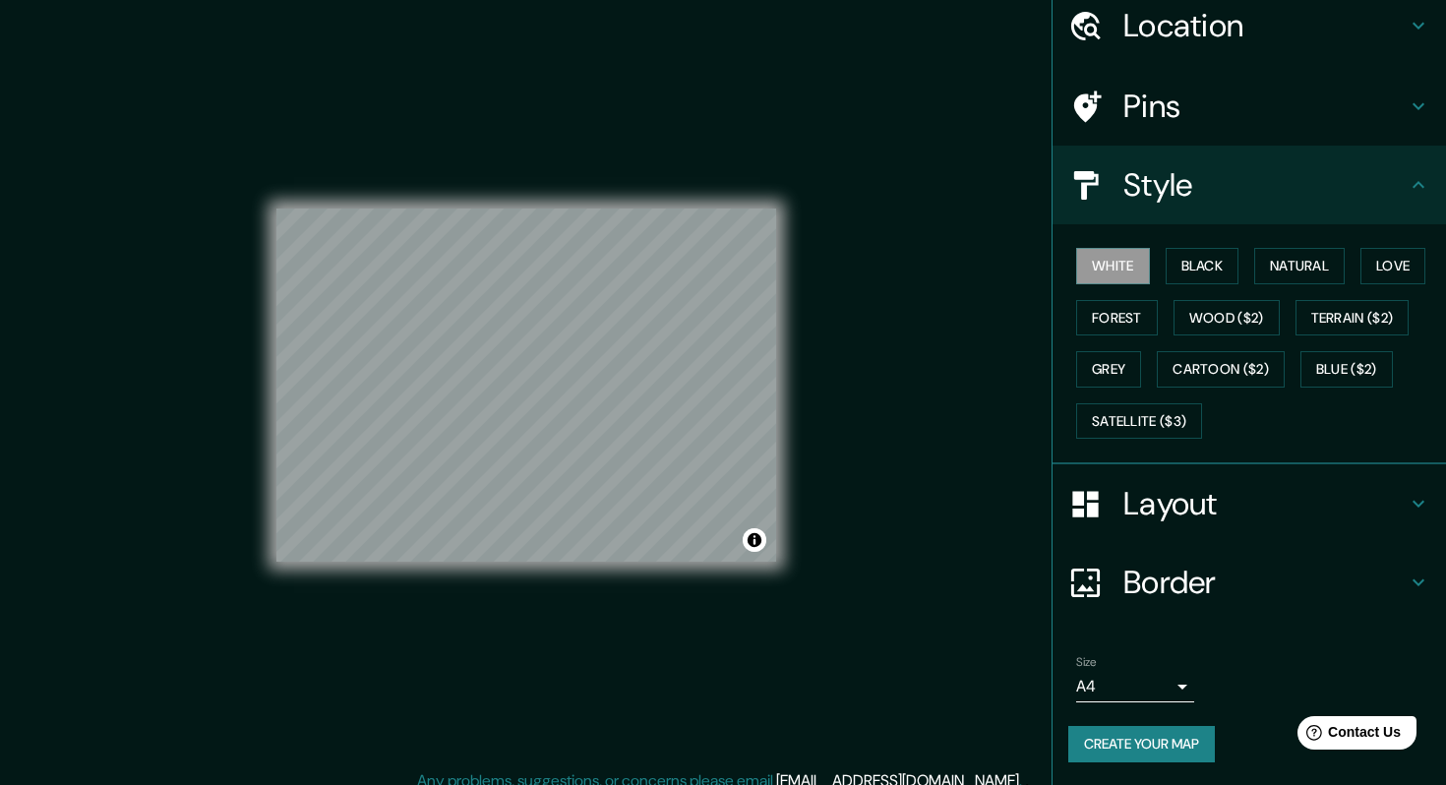
scroll to position [16, 0]
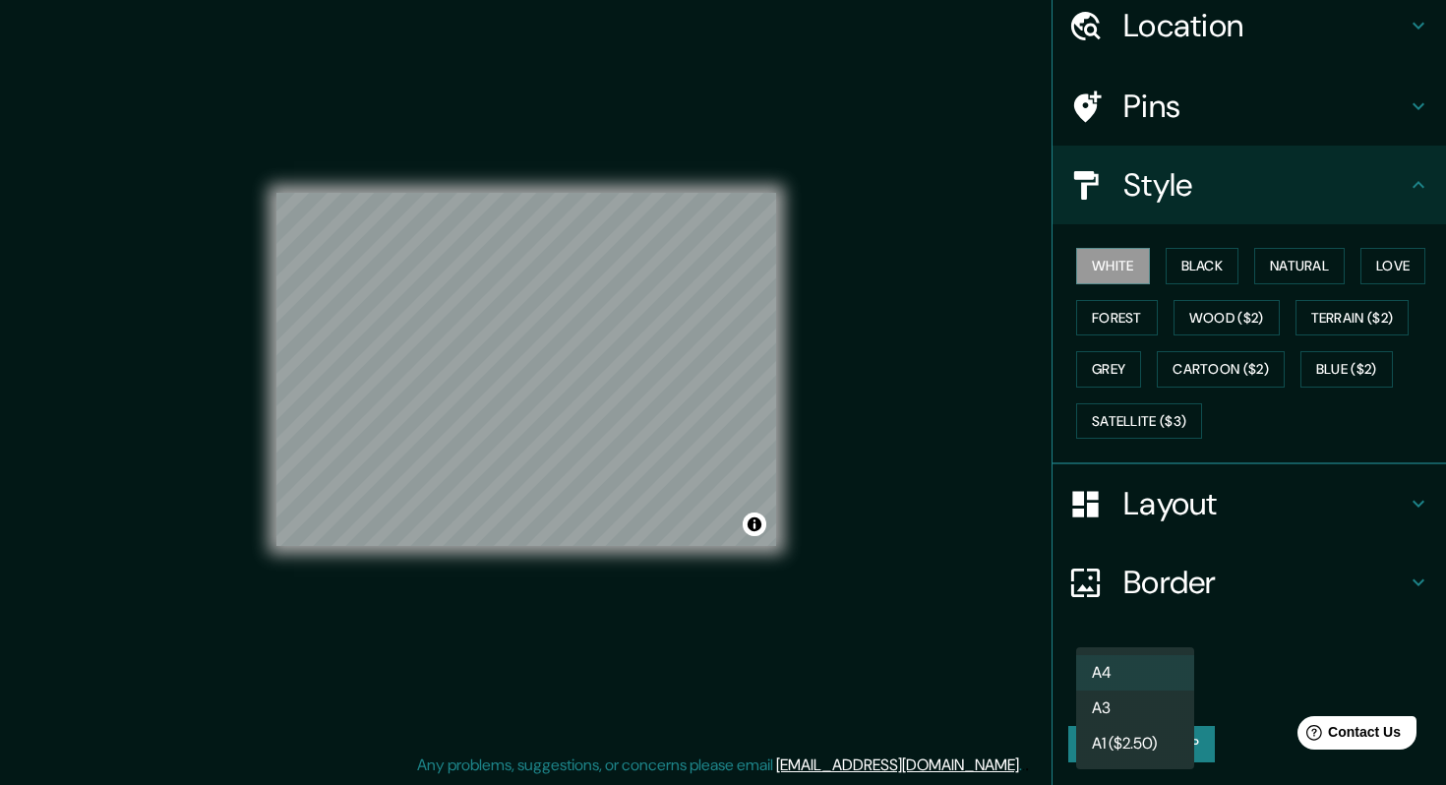
click at [1182, 681] on body "Mappin Location Pins Style White Black Natural Love Forest Wood ($2) Terrain ($…" at bounding box center [723, 376] width 1446 height 785
click at [1176, 672] on li "A4" at bounding box center [1135, 672] width 118 height 35
click at [1165, 749] on button "Create your map" at bounding box center [1142, 744] width 147 height 36
